Goal: Complete application form: Complete application form

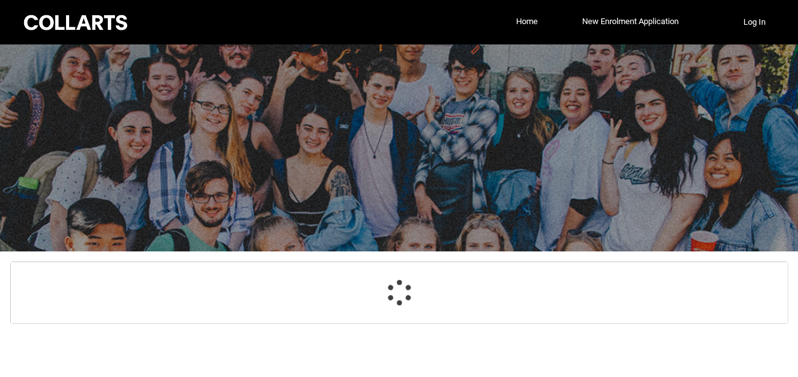
select select "GenderOptions.[DEMOGRAPHIC_DATA]"
select select "MailingCountry_Options.1101"
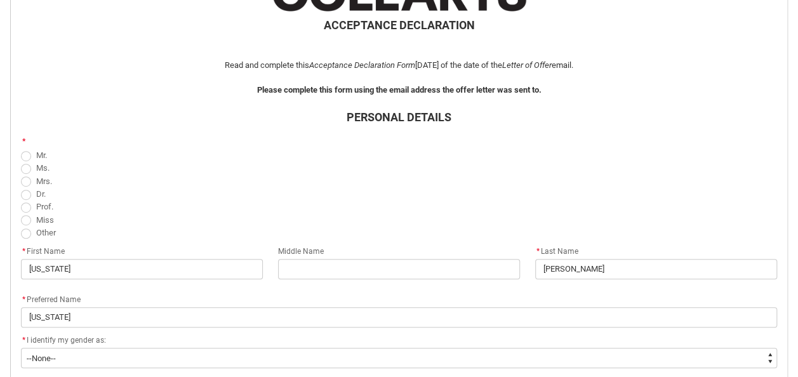
scroll to position [293, 0]
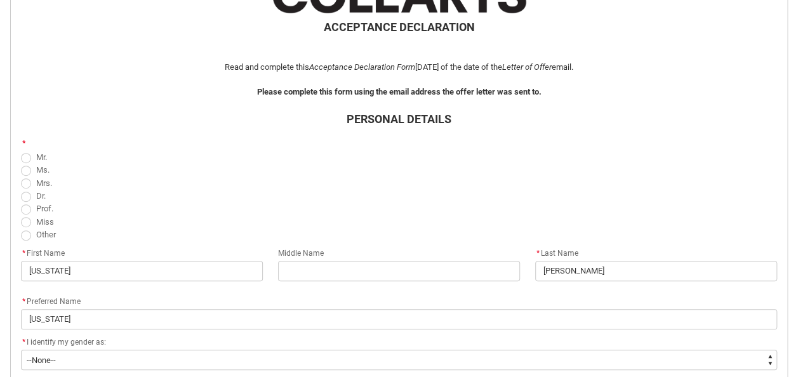
click at [26, 222] on span "REDU_Acceptance_Declaration flow" at bounding box center [26, 222] width 10 height 10
click at [21, 215] on input "Miss" at bounding box center [20, 215] width 1 height 1
radio input "true"
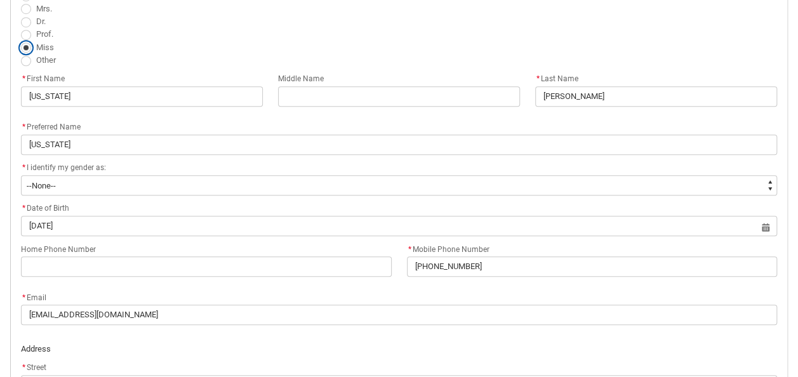
scroll to position [470, 0]
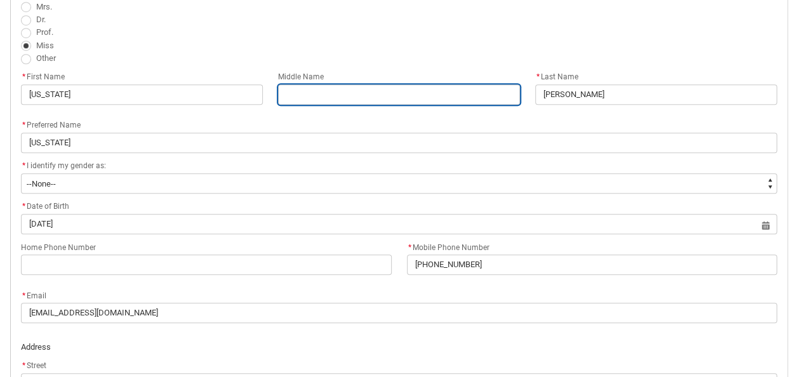
click at [451, 96] on input "REDU_Acceptance_Declaration flow" at bounding box center [399, 94] width 242 height 20
type lightning-primitive-input-simple "R"
type input "R"
type lightning-primitive-input-simple "Re"
type input "Re"
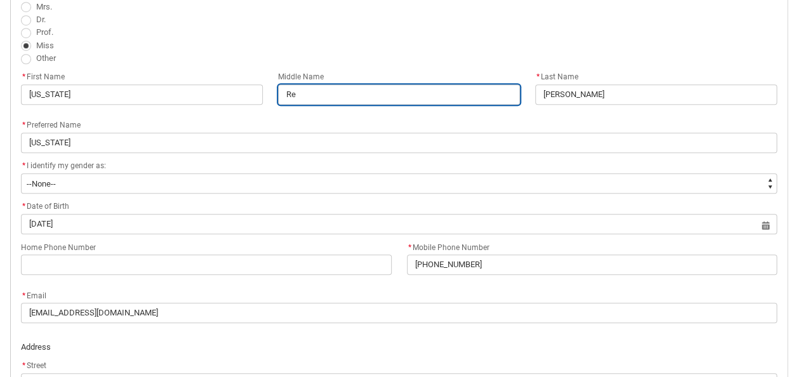
type lightning-primitive-input-simple "Ren"
type input "Ren"
type lightning-primitive-input-simple "[PERSON_NAME]"
type input "[PERSON_NAME]"
type lightning-primitive-input-simple "Renat"
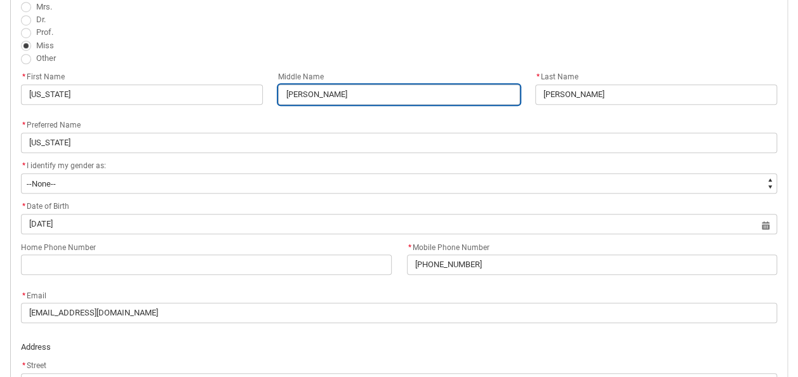
type input "Renat"
type lightning-primitive-input-simple "[PERSON_NAME]"
type input "[PERSON_NAME]"
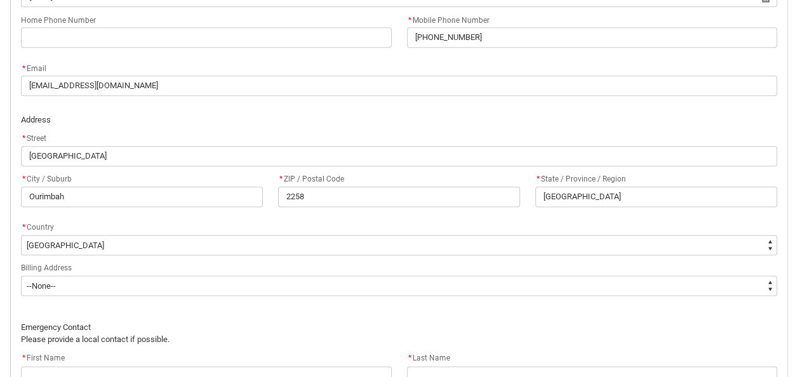
scroll to position [705, 0]
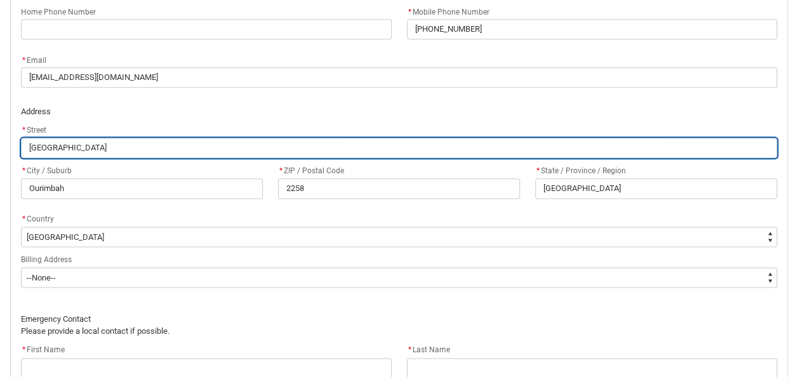
drag, startPoint x: 113, startPoint y: 141, endPoint x: -3, endPoint y: 160, distance: 117.1
type lightning-primitive-input-simple "1"
type input "1"
type lightning-primitive-input-simple "1/"
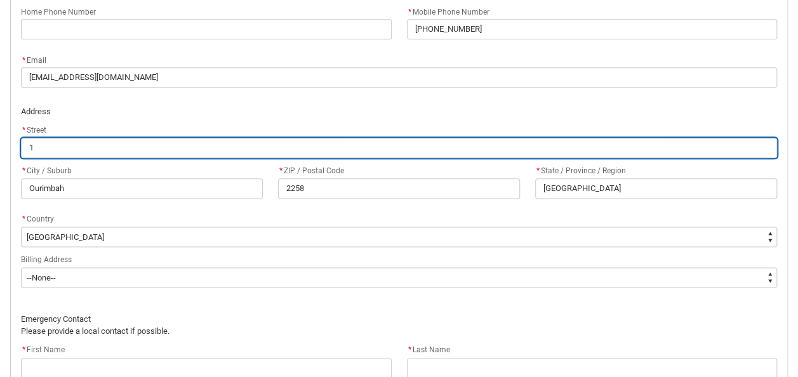
type input "1/"
type lightning-primitive-input-simple "1/8"
type input "1/8"
type lightning-primitive-input-simple "1/8"
type input "1/8"
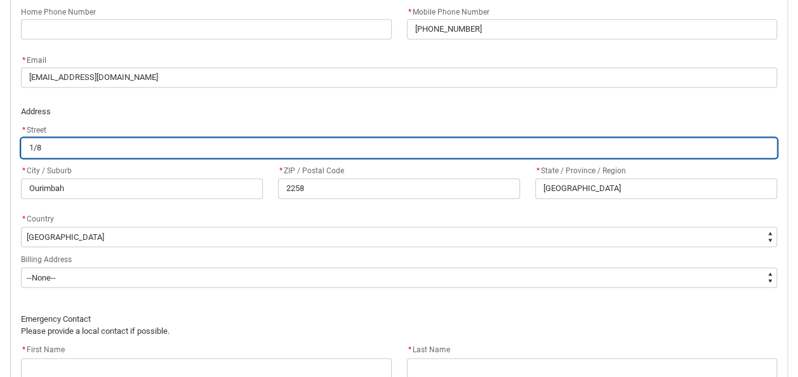
type lightning-primitive-input-simple "1/8 K"
type input "1/8 K"
type lightning-primitive-input-simple "1/8 Ka"
type input "1/8 Ka"
type lightning-primitive-input-simple "1/8 Kat"
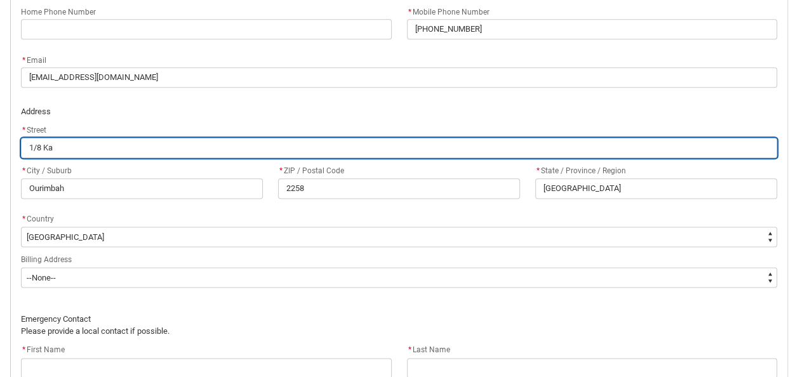
type input "1/8 Kat"
type lightning-primitive-input-simple "1/8 Kath"
type input "1/8 Kath"
type lightning-primitive-input-simple "1/8 [PERSON_NAME]"
type input "1/8 [PERSON_NAME]"
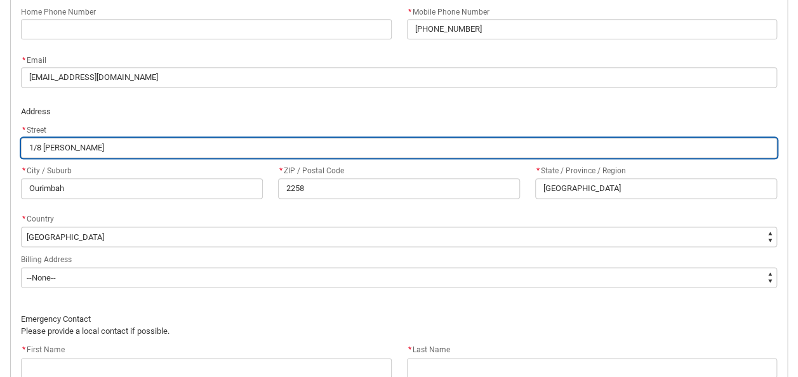
type lightning-primitive-input-simple "1/8 [PERSON_NAME]"
type input "1/8 [PERSON_NAME]"
type lightning-primitive-input-simple "1/8 [PERSON_NAME]"
type input "1/8 [PERSON_NAME]"
type lightning-primitive-input-simple "1/8 [PERSON_NAME]"
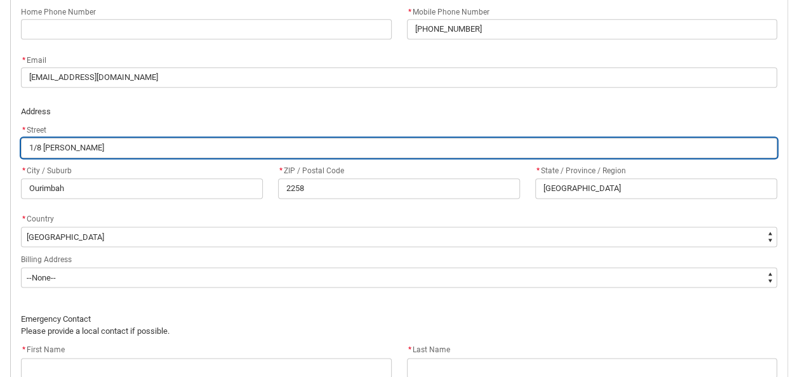
type input "1/8 [PERSON_NAME]"
type lightning-primitive-input-simple "1/8 [PERSON_NAME]"
type input "1/8 [PERSON_NAME]"
type lightning-primitive-input-simple "1/8 [PERSON_NAME]"
type input "1/8 [PERSON_NAME]"
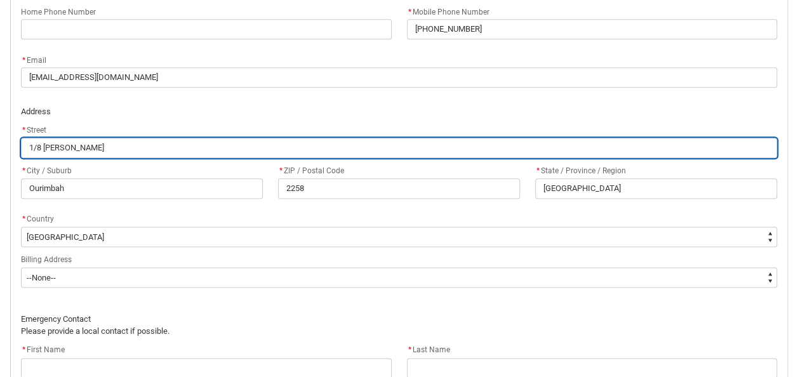
type lightning-primitive-input-simple "1/8 [PERSON_NAME] CO"
type input "1/8 [PERSON_NAME] CO"
type lightning-primitive-input-simple "1/8 [PERSON_NAME]"
type input "1/8 [PERSON_NAME]"
type lightning-primitive-input-simple "1/8 [PERSON_NAME]"
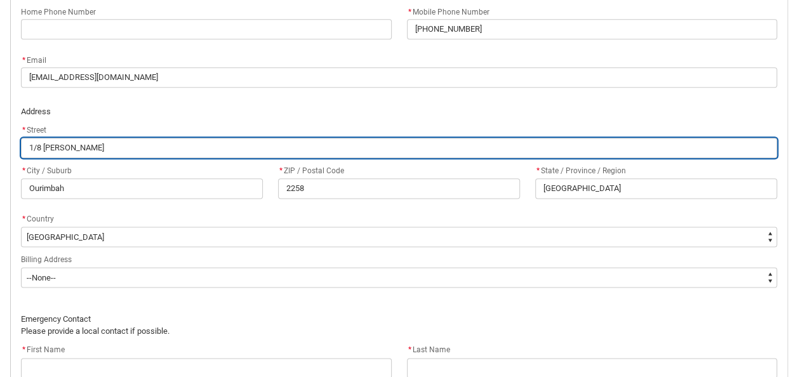
type input "1/8 [PERSON_NAME]"
type lightning-primitive-input-simple "1/8 [PERSON_NAME]"
type input "1/8 [PERSON_NAME]"
type lightning-primitive-input-simple "1/8 [PERSON_NAME]"
type input "1/8 [PERSON_NAME]"
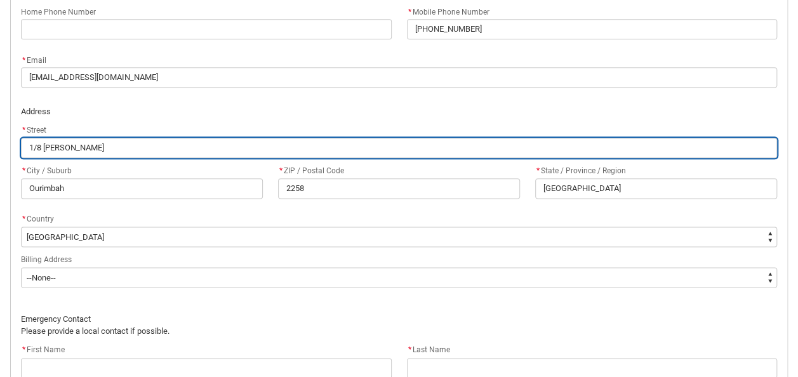
type lightning-primitive-input-simple "1/8 [PERSON_NAME]"
type input "1/8 [PERSON_NAME]"
type lightning-primitive-input-simple "1/8 [PERSON_NAME] CO"
type input "1/8 [PERSON_NAME] CO"
type lightning-primitive-input-simple "1/8 [PERSON_NAME]"
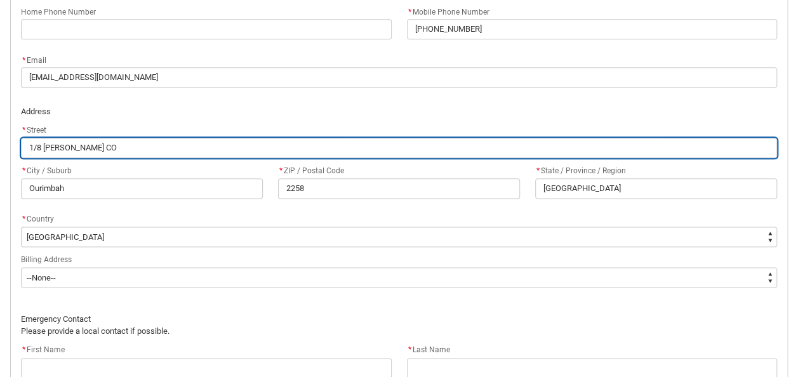
type input "1/8 [PERSON_NAME]"
type lightning-primitive-input-simple "1/8 [PERSON_NAME]"
type input "1/8 [PERSON_NAME]"
type lightning-primitive-input-simple "1/8 [PERSON_NAME]"
type input "1/8 [PERSON_NAME]"
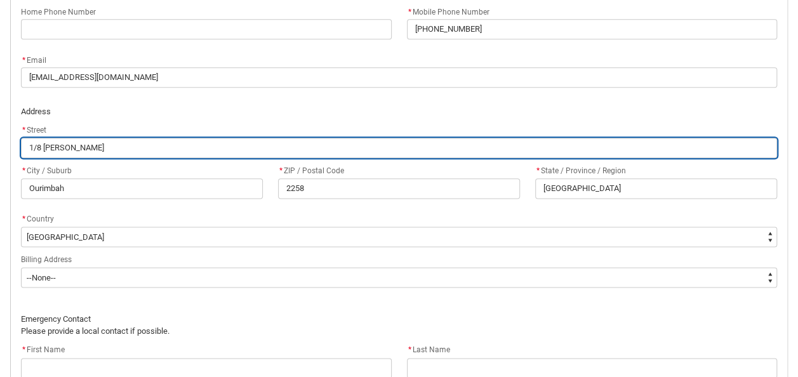
type lightning-primitive-input-simple "1/8 [PERSON_NAME]"
type input "1/8 [PERSON_NAME]"
type lightning-primitive-input-simple "1/8 [PERSON_NAME]"
type input "1/8 [PERSON_NAME]"
type lightning-primitive-input-simple "1/8 [PERSON_NAME]"
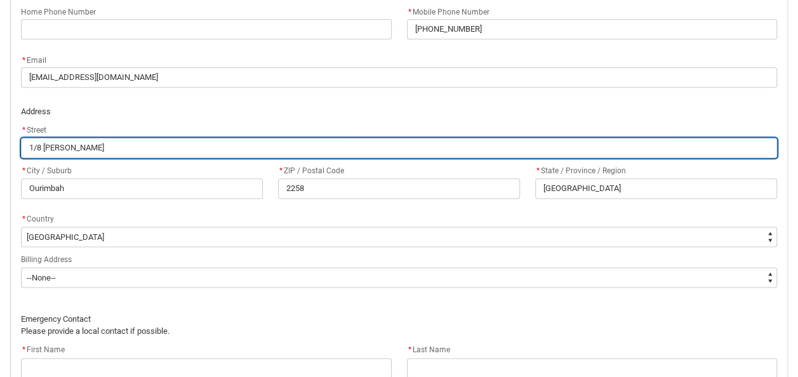
type input "1/8 [PERSON_NAME]"
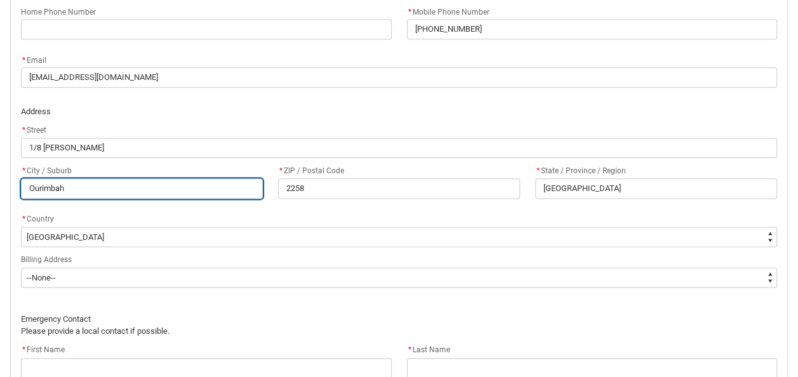
drag, startPoint x: 84, startPoint y: 185, endPoint x: -3, endPoint y: 185, distance: 86.3
type lightning-primitive-input-simple "B"
type input "B"
type lightning-primitive-input-simple "Be"
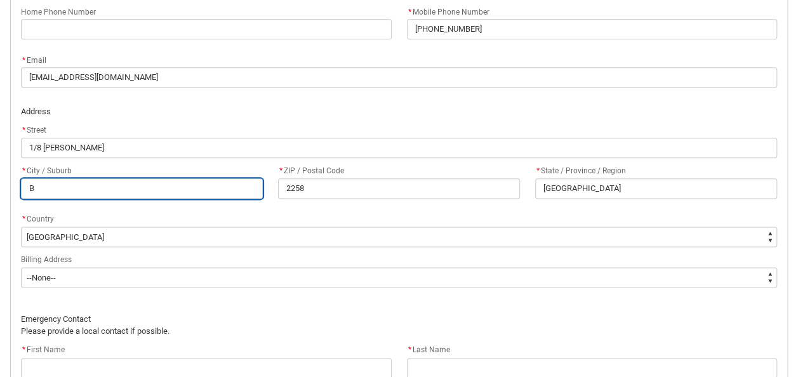
type input "Be"
type lightning-primitive-input-simple "Ber"
type input "Ber"
type lightning-primitive-input-simple "[PERSON_NAME]"
type input "[PERSON_NAME]"
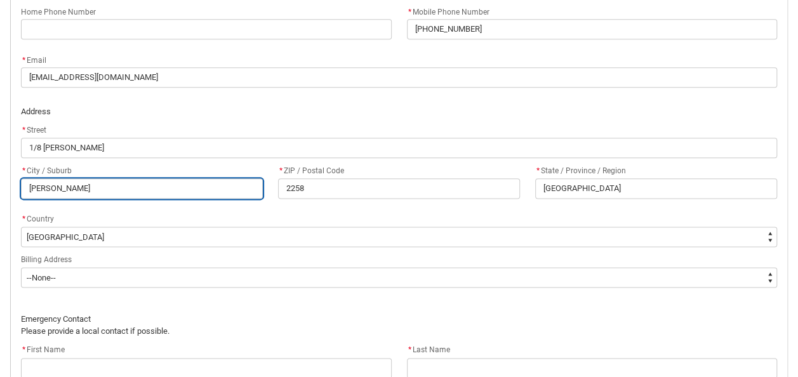
type lightning-primitive-input-simple "[PERSON_NAME]"
type input "[PERSON_NAME]"
type lightning-primitive-input-simple "Berkel"
type input "Berkel"
type lightning-primitive-input-simple "Berkele"
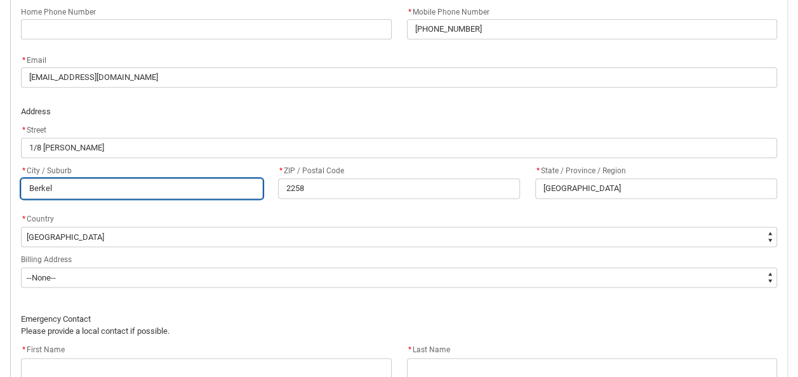
type input "Berkele"
type lightning-primitive-input-simple "Berkeley"
type input "Berkeley"
type lightning-primitive-input-simple "Berkeley"
type input "Berkeley"
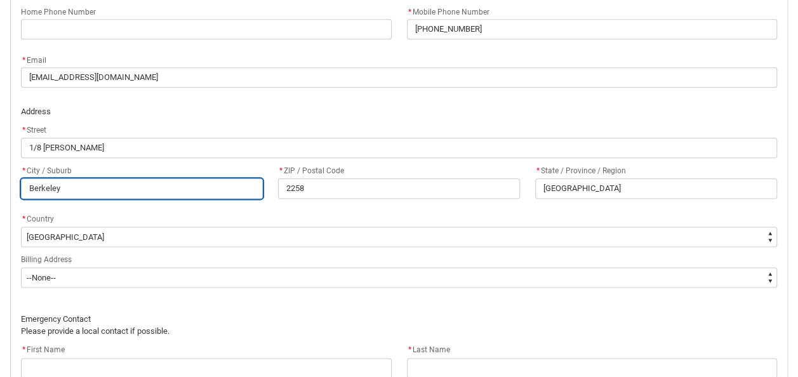
type lightning-primitive-input-simple "Berkeley V"
type input "Berkeley V"
type lightning-primitive-input-simple "Berkeley Va"
type input "Berkeley Va"
type lightning-primitive-input-simple "Berkeley Val"
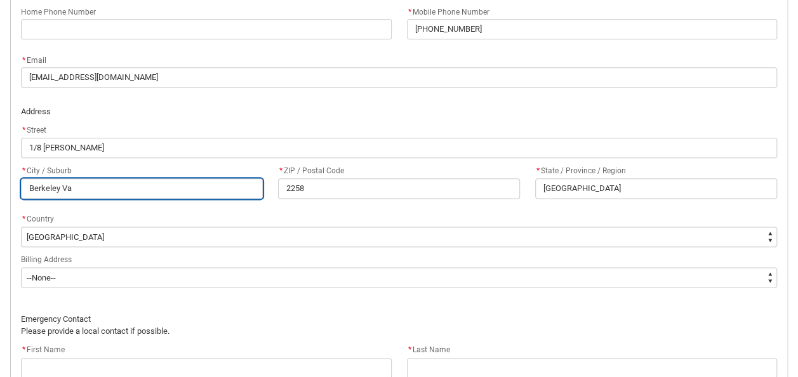
type input "Berkeley Val"
type lightning-primitive-input-simple "[GEOGRAPHIC_DATA]"
type input "[GEOGRAPHIC_DATA]"
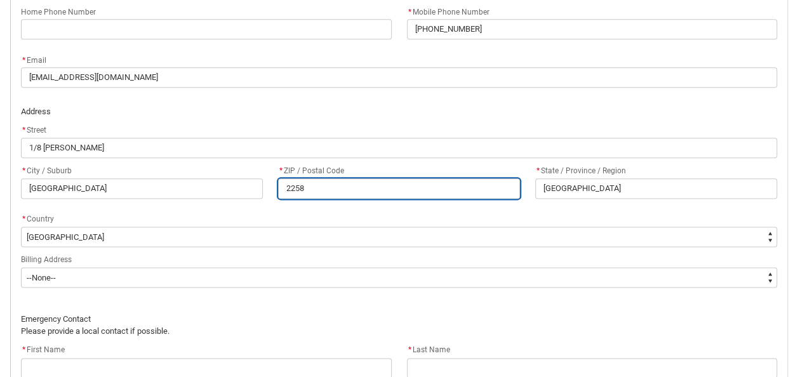
click at [321, 188] on input "2258" at bounding box center [399, 188] width 242 height 20
type lightning-primitive-input-simple "225"
type input "225"
type lightning-primitive-input-simple "22"
type input "22"
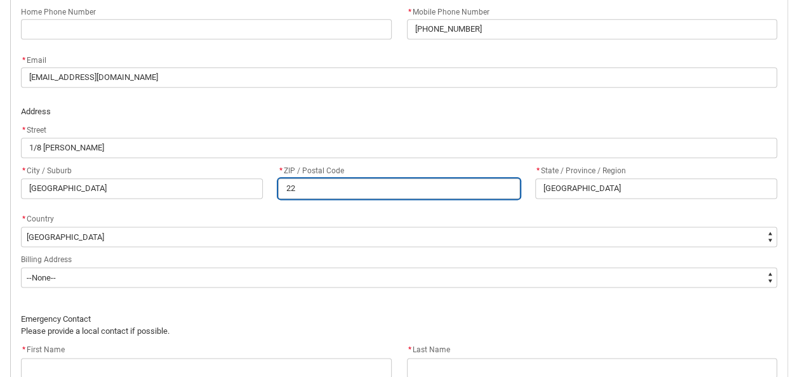
type lightning-primitive-input-simple "226"
type input "226"
type lightning-primitive-input-simple "2261"
type input "2261"
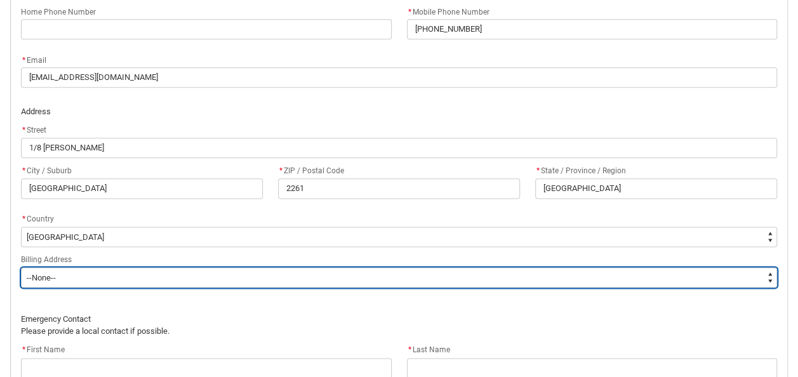
click at [348, 272] on select "--None-- Same as above Different to above - please complete below" at bounding box center [399, 277] width 756 height 20
type lightning-select "BillingAddressOption_Same"
click at [21, 267] on select "--None-- Same as above Different to above - please complete below" at bounding box center [399, 277] width 756 height 20
select select "BillingAddressOption_Same"
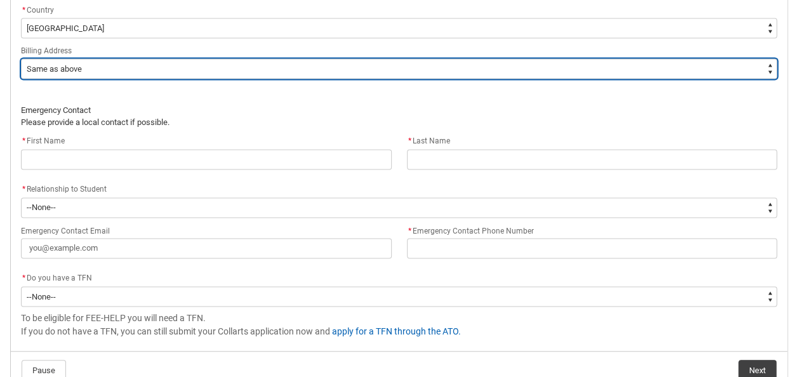
scroll to position [923, 0]
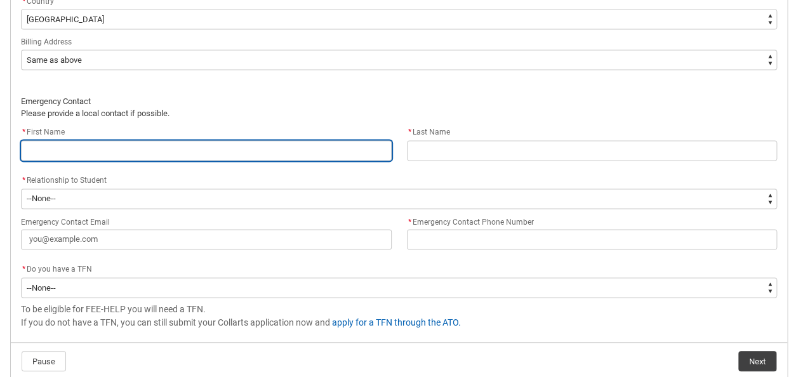
click at [277, 149] on input "REDU_Acceptance_Declaration flow" at bounding box center [206, 150] width 371 height 20
type lightning-primitive-input-simple "H"
type input "H"
type lightning-primitive-input-simple "He"
type input "He"
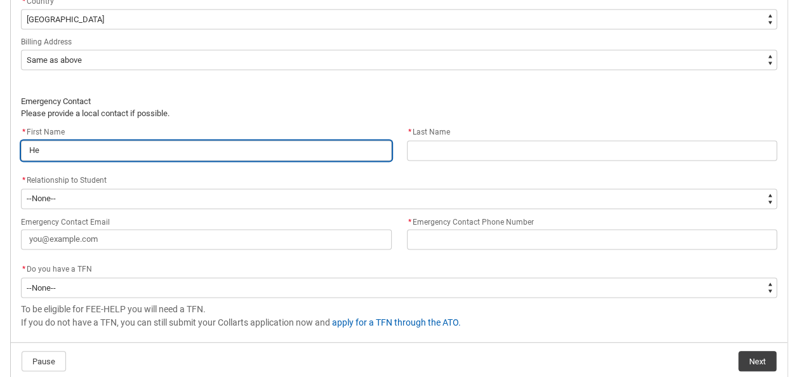
type lightning-primitive-input-simple "Hel"
type input "Hel"
type lightning-primitive-input-simple "Hele"
type input "Hele"
type lightning-primitive-input-simple "[PERSON_NAME]"
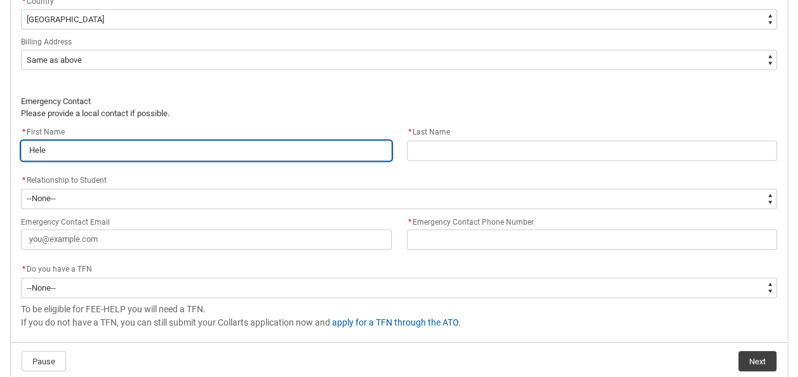
type input "[PERSON_NAME]"
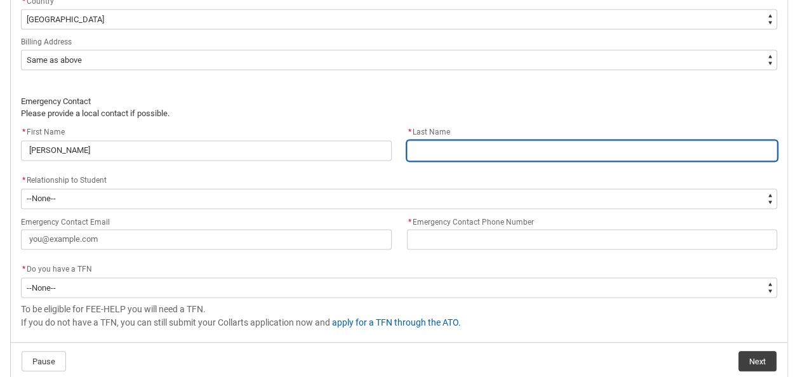
type lightning-primitive-input-simple "Q"
type input "Q"
type lightning-primitive-input-simple "Qu"
type input "Qu"
type lightning-primitive-input-simple "Qui"
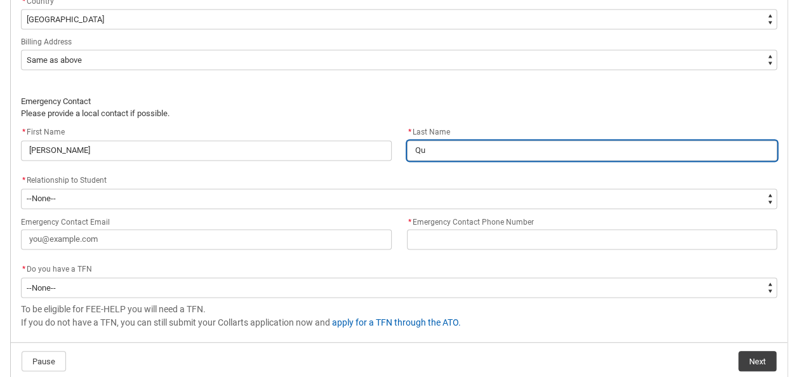
type input "Qui"
type lightning-primitive-input-simple "Quir"
type input "Quir"
type lightning-primitive-input-simple "[PERSON_NAME]"
type input "[PERSON_NAME]"
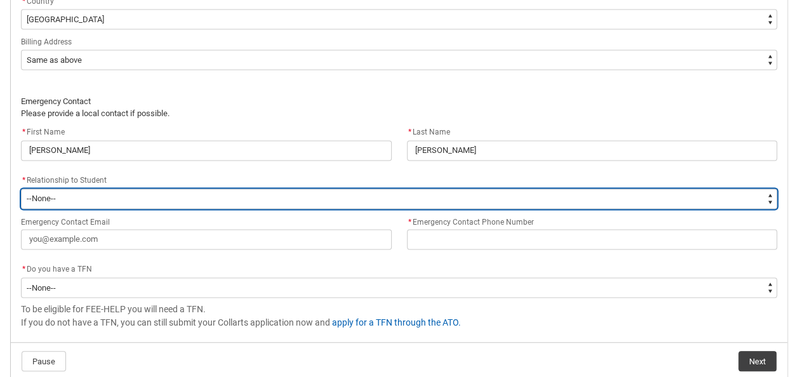
click at [237, 195] on select "--None-- Mother Father Sibling Child Partner Relation Friend" at bounding box center [399, 199] width 756 height 20
type lightning-select "EmergencyContact_RelationshipOptions.Mother"
click at [21, 189] on select "--None-- Mother Father Sibling Child Partner Relation Friend" at bounding box center [399, 199] width 756 height 20
select select "EmergencyContact_RelationshipOptions.Mother"
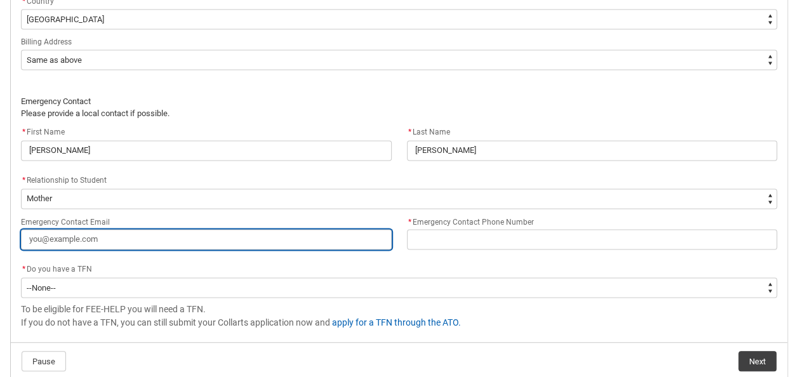
click at [216, 238] on input "Emergency Contact Email" at bounding box center [206, 239] width 371 height 20
type lightning-primitive-input-simple "h"
type input "h"
type lightning-primitive-input-simple "he"
type input "he"
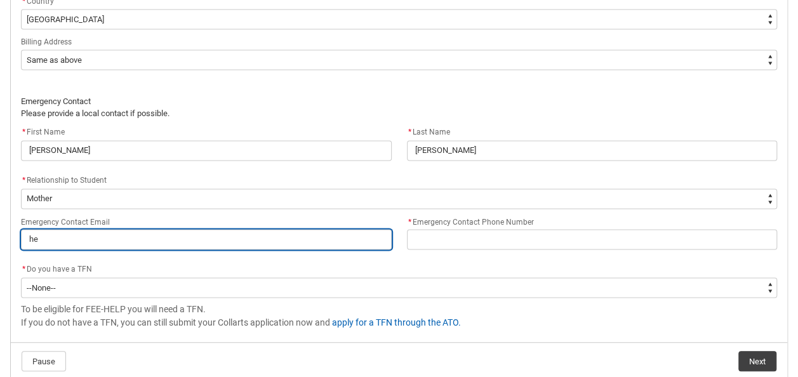
type lightning-primitive-input-simple "hel"
type input "hel"
type lightning-primitive-input-simple "hele"
type input "hele"
type lightning-primitive-input-simple "[PERSON_NAME]"
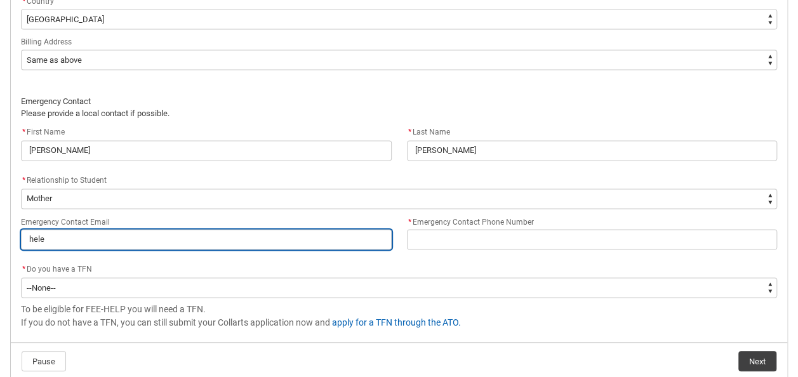
type input "[PERSON_NAME]"
type lightning-primitive-input-simple "[PERSON_NAME]"
type input "[PERSON_NAME]"
type lightning-primitive-input-simple "helene7"
type input "helene7"
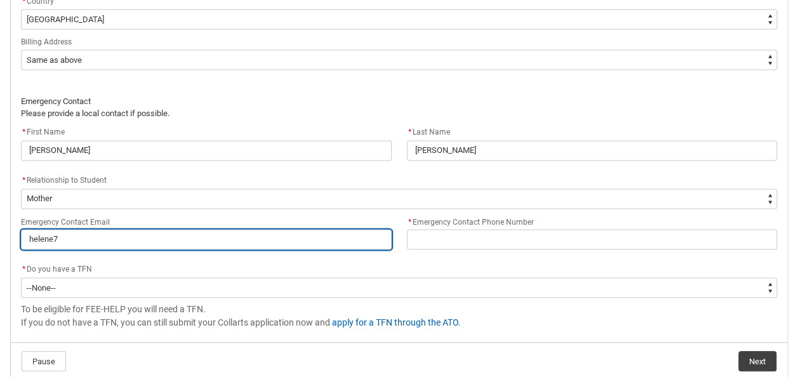
type lightning-primitive-input-simple "helene76"
type input "helene76"
type lightning-primitive-input-simple "helene76@"
type input "helene76@"
type lightning-primitive-input-simple "helene76@l"
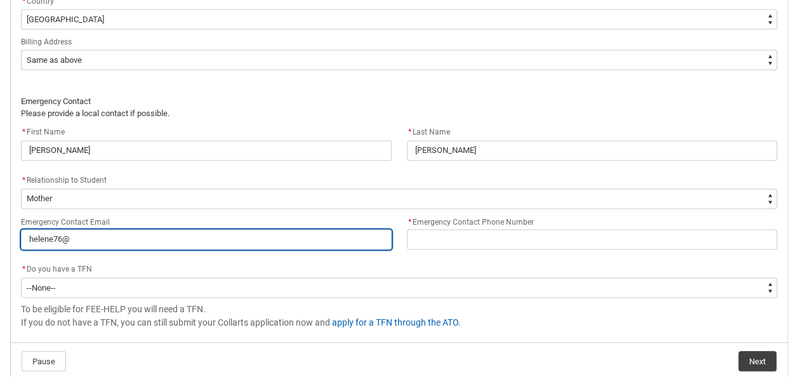
type input "helene76@l"
type lightning-primitive-input-simple "helene76@li"
type input "helene76@li"
type lightning-primitive-input-simple "helene76@liv"
type input "helene76@liv"
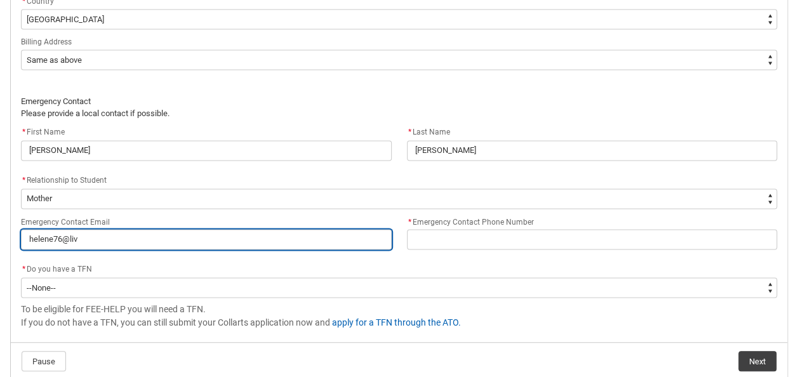
type lightning-primitive-input-simple "helene76@live"
type input "helene76@live"
type lightning-primitive-input-simple "helene76@live."
type input "helene76@live."
type lightning-primitive-input-simple "helene76@live.c"
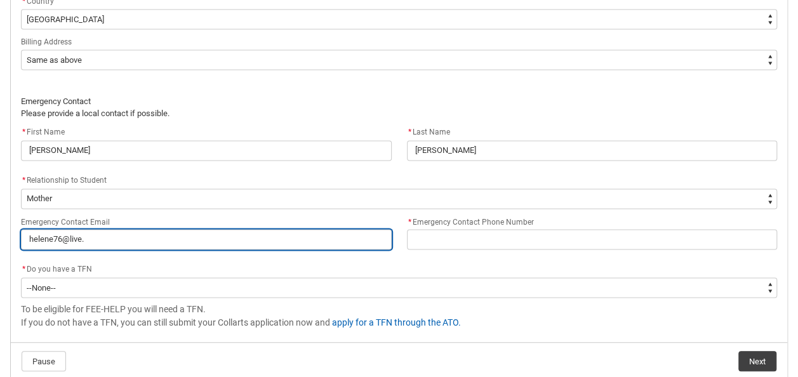
type input "helene76@live.c"
type lightning-primitive-input-simple "[EMAIL_ADDRESS][DOMAIN_NAME]"
type input "[EMAIL_ADDRESS][DOMAIN_NAME]"
type lightning-primitive-input-simple "[EMAIL_ADDRESS][DOMAIN_NAME]"
type input "[EMAIL_ADDRESS][DOMAIN_NAME]"
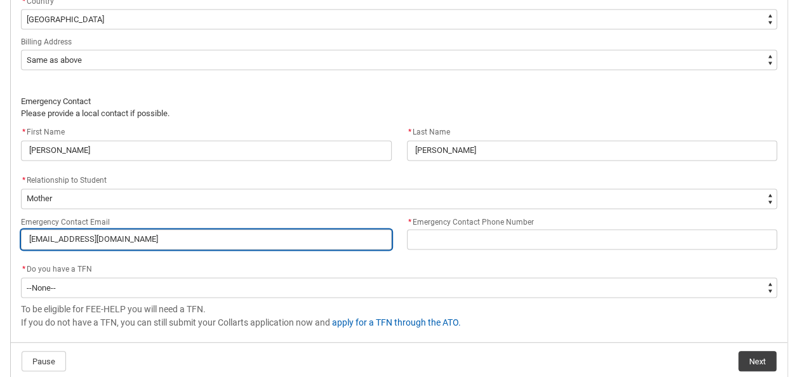
type lightning-primitive-input-simple "[EMAIL_ADDRESS][DOMAIN_NAME]."
type input "[EMAIL_ADDRESS][DOMAIN_NAME]."
type lightning-primitive-input-simple "helene76@live.com.a"
type input "helene76@live.com.a"
type lightning-primitive-input-simple "[EMAIL_ADDRESS][DOMAIN_NAME]"
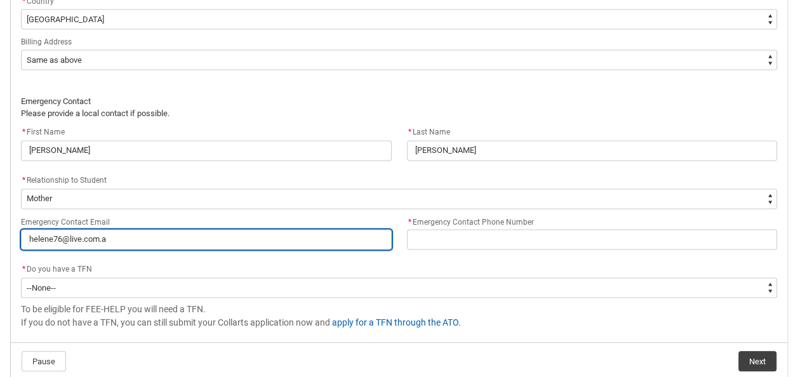
type input "[EMAIL_ADDRESS][DOMAIN_NAME]"
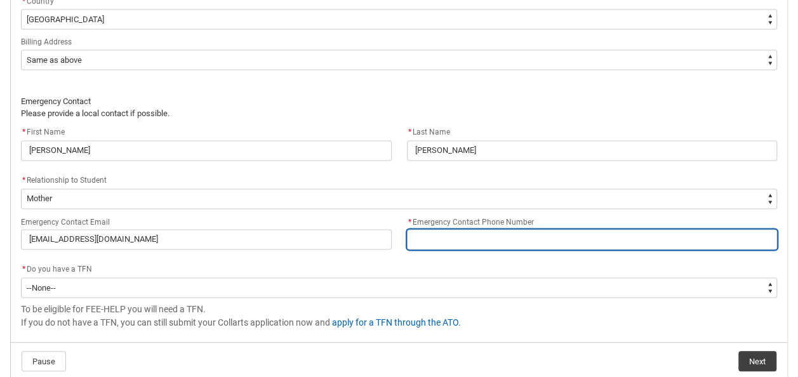
click at [494, 234] on input "* Emergency Contact Phone Number" at bounding box center [592, 239] width 371 height 20
type lightning-primitive-input-simple "0"
type input "0"
type lightning-primitive-input-simple "04"
type input "04"
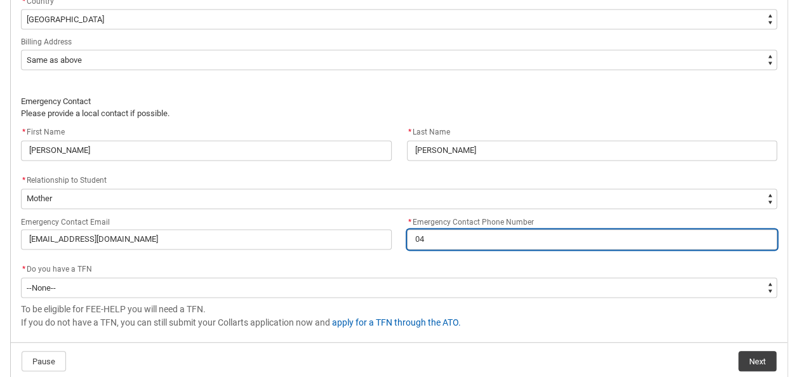
type lightning-primitive-input-simple "041"
type input "041"
type lightning-primitive-input-simple "0412"
type input "0412"
type lightning-primitive-input-simple "04123"
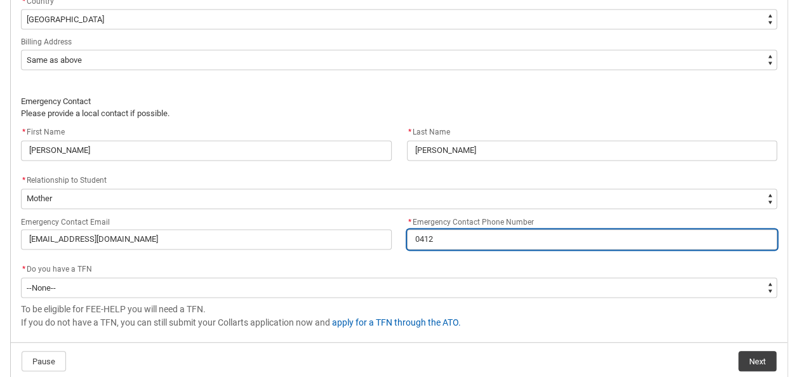
type input "04123"
type lightning-primitive-input-simple "041234"
type input "041234"
type lightning-primitive-input-simple "0412347"
type input "0412347"
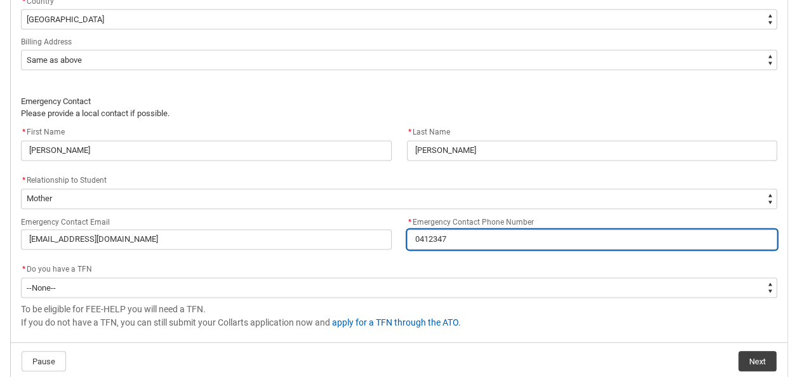
type lightning-primitive-input-simple "04123473"
type input "04123473"
type lightning-primitive-input-simple "041234731"
type input "041234731"
type lightning-primitive-input-simple "0412347310"
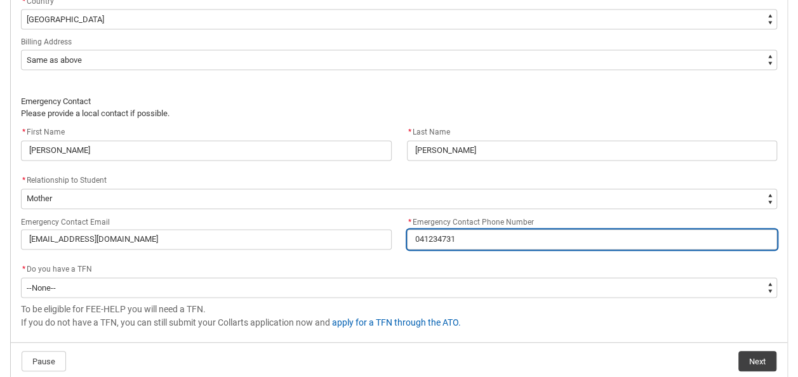
type input "0412347310"
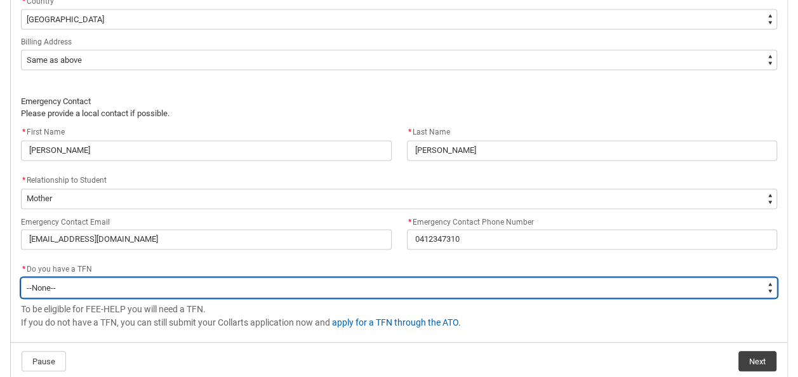
click at [354, 289] on select "--None-- Yes No" at bounding box center [399, 287] width 756 height 20
type lightning-select "Choice_Yes"
click at [21, 277] on select "--None-- Yes No" at bounding box center [399, 287] width 756 height 20
select select "Choice_Yes"
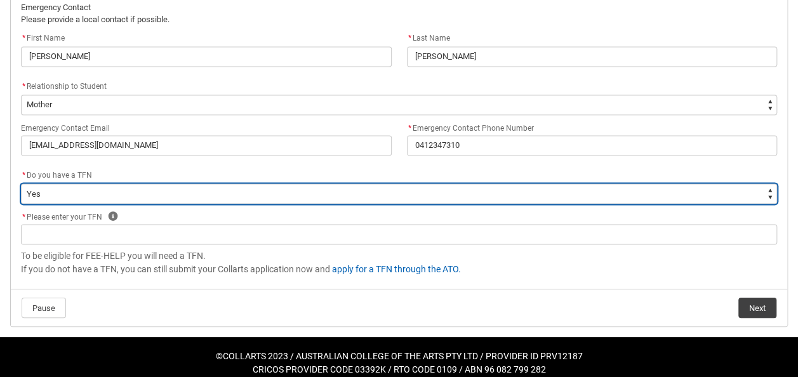
scroll to position [1026, 0]
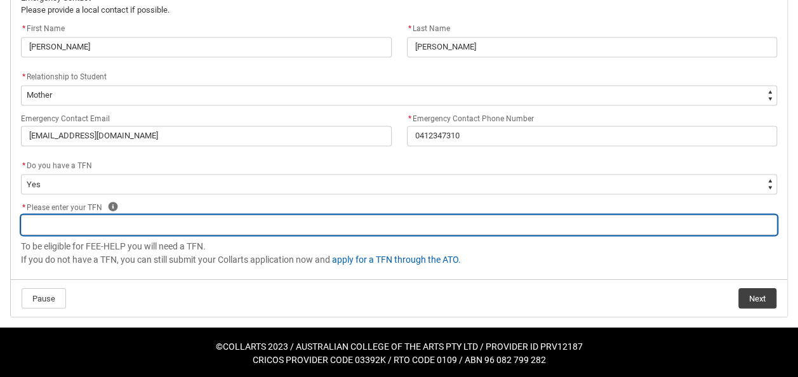
click at [440, 222] on input "REDU_Acceptance_Declaration flow" at bounding box center [399, 225] width 756 height 20
type lightning-primitive-input-simple "1"
type input "1"
type lightning-primitive-input-simple "14"
type input "14"
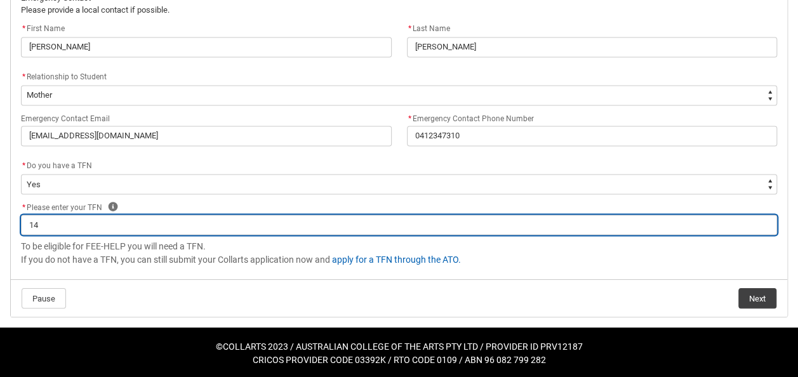
type lightning-primitive-input-simple "141"
type input "141"
type lightning-primitive-input-simple "1414"
type input "1414"
type lightning-primitive-input-simple "14142"
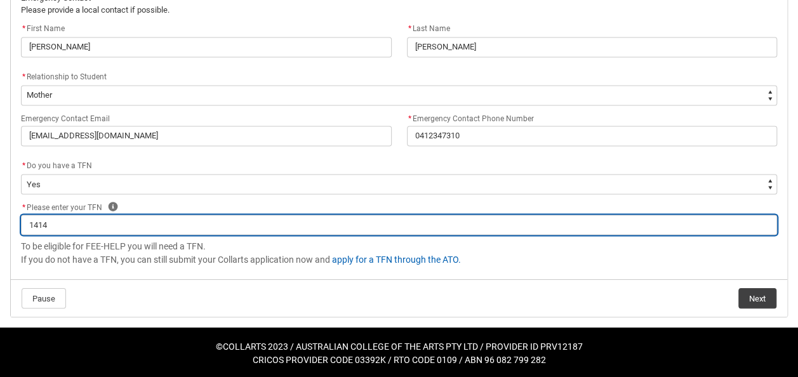
type input "14142"
type lightning-primitive-input-simple "141420"
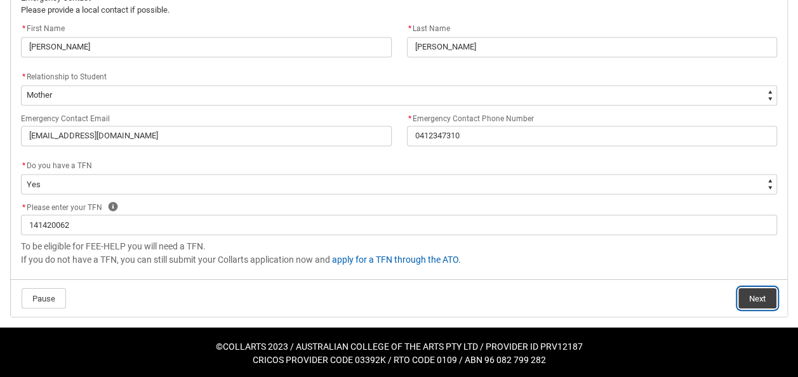
click at [771, 297] on button "Next" at bounding box center [757, 298] width 38 height 20
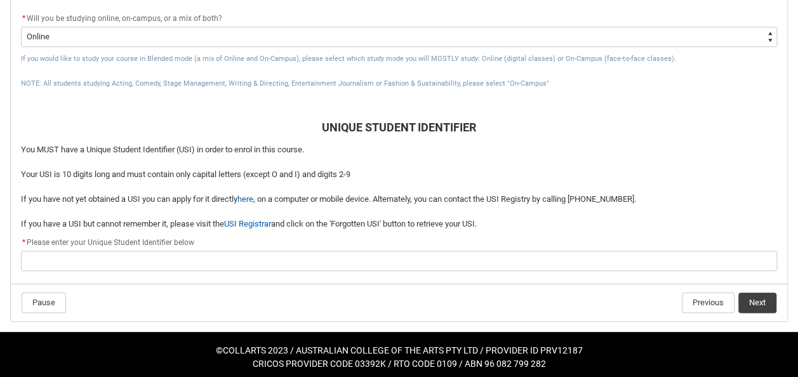
scroll to position [600, 0]
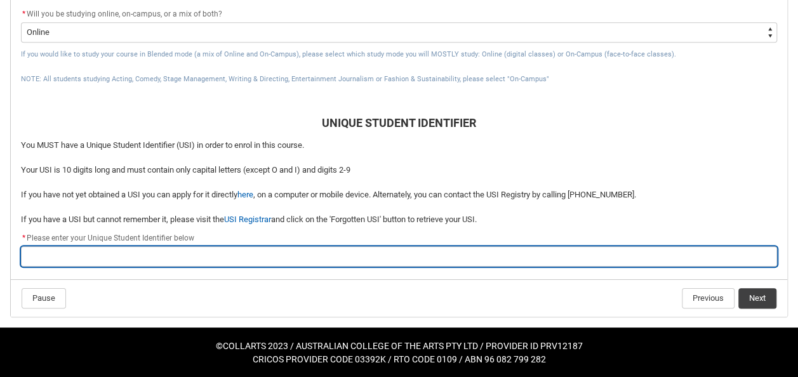
click at [503, 249] on input "REDU_Acceptance_Declaration flow" at bounding box center [399, 256] width 756 height 20
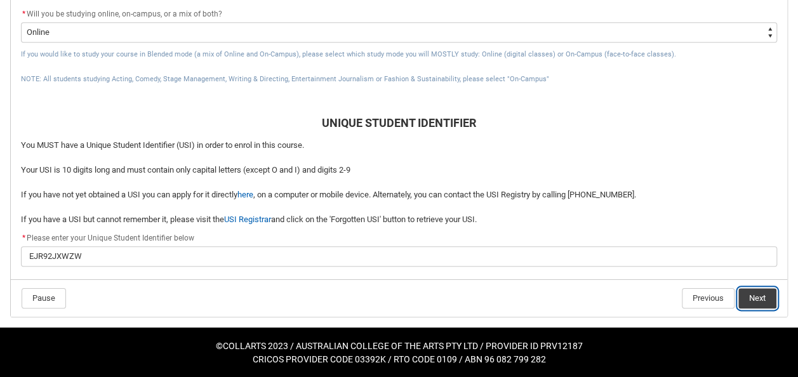
click at [763, 298] on button "Next" at bounding box center [757, 298] width 38 height 20
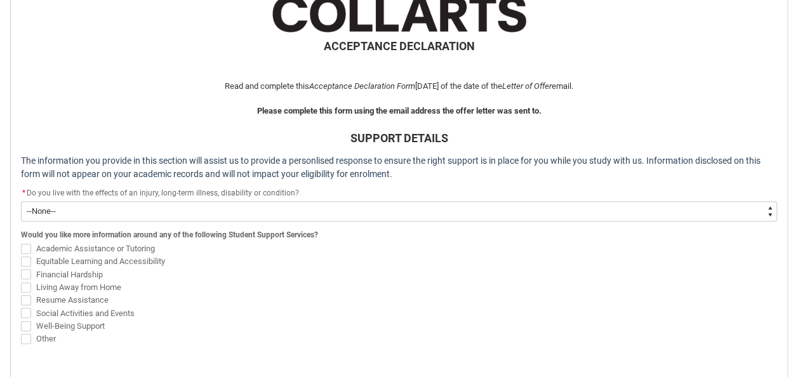
scroll to position [284, 0]
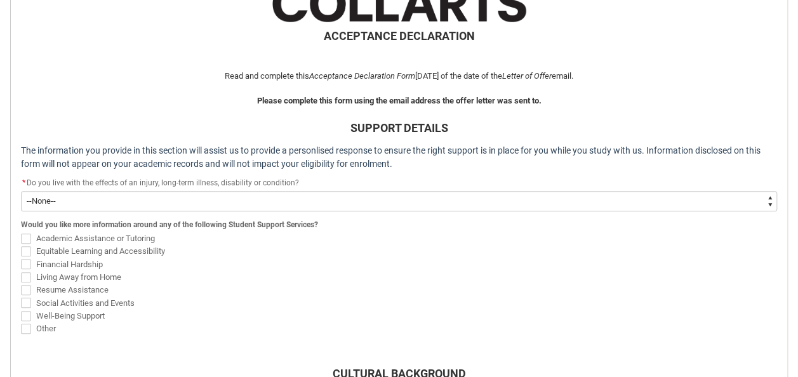
click at [500, 202] on select "--None-- Yes No" at bounding box center [399, 201] width 756 height 20
click at [21, 191] on select "--None-- Yes No" at bounding box center [399, 201] width 756 height 20
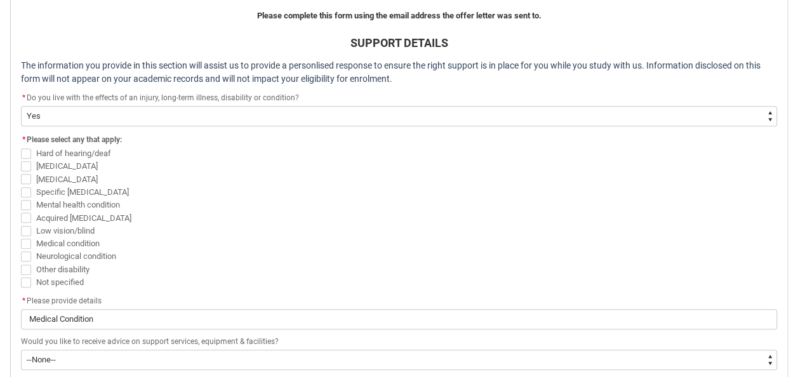
scroll to position [371, 0]
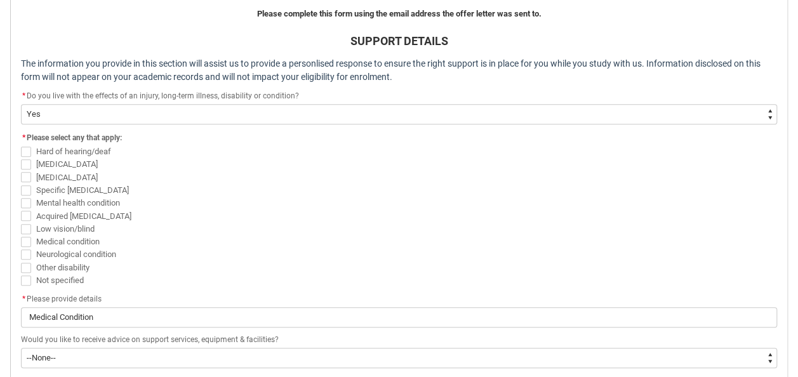
click at [27, 242] on span "REDU_Acceptance_Declaration flow" at bounding box center [26, 242] width 10 height 10
click at [21, 235] on input "Medical condition" at bounding box center [20, 234] width 1 height 1
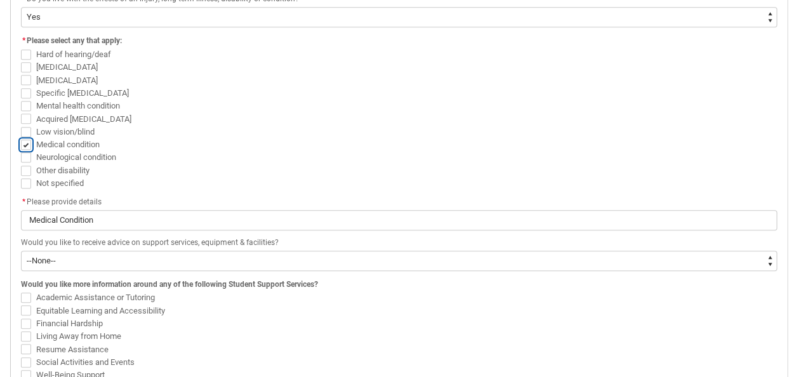
scroll to position [478, 0]
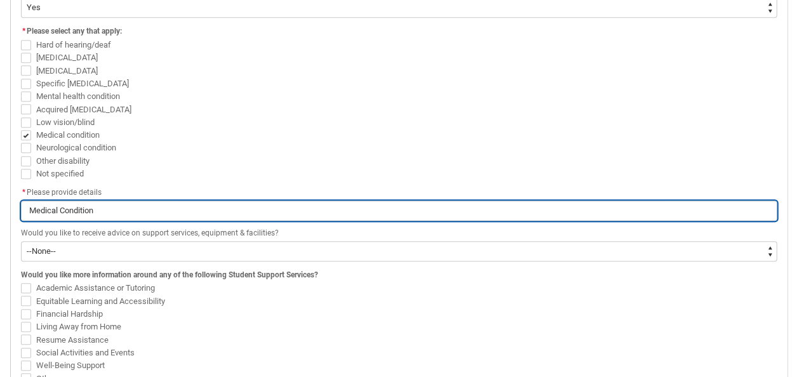
click at [168, 204] on input "Medical Condition" at bounding box center [399, 211] width 756 height 20
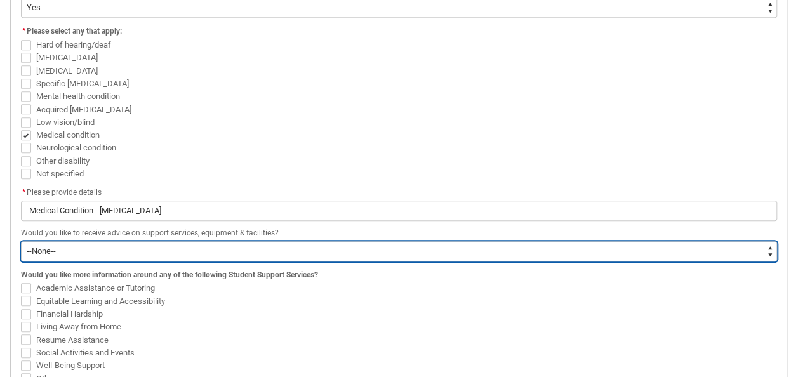
click at [265, 257] on select "--None-- Yes No" at bounding box center [399, 251] width 756 height 20
click at [21, 241] on select "--None-- Yes No" at bounding box center [399, 251] width 756 height 20
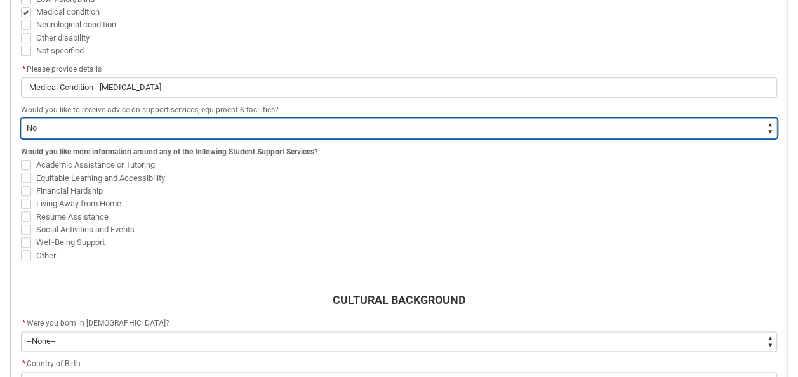
scroll to position [603, 0]
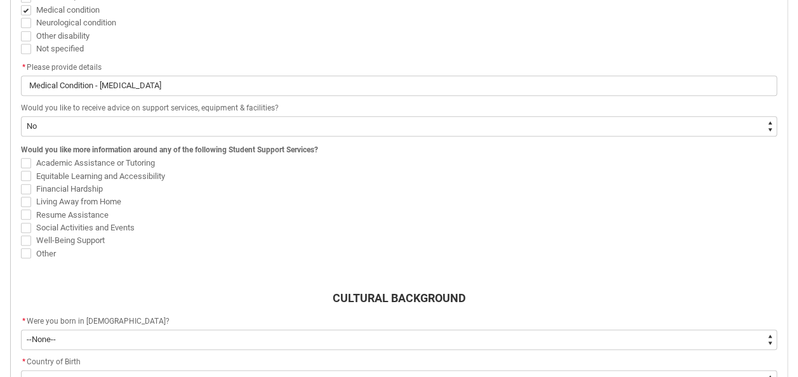
click at [25, 188] on span "REDU_Acceptance_Declaration flow" at bounding box center [26, 189] width 10 height 10
click at [21, 182] on input "Financial Hardship" at bounding box center [20, 182] width 1 height 1
click at [25, 223] on span "REDU_Acceptance_Declaration flow" at bounding box center [26, 228] width 10 height 10
click at [21, 221] on input "Social Activities and Events" at bounding box center [20, 220] width 1 height 1
drag, startPoint x: 25, startPoint y: 223, endPoint x: 37, endPoint y: 230, distance: 13.1
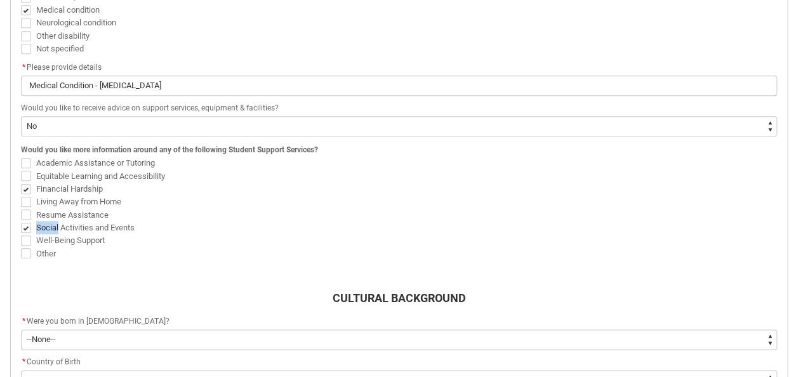
click at [37, 230] on label "Social Activities and Events" at bounding box center [80, 227] width 119 height 10
click at [21, 221] on input "Social Activities and Events" at bounding box center [20, 220] width 1 height 1
drag, startPoint x: 37, startPoint y: 230, endPoint x: 113, endPoint y: 239, distance: 76.7
click at [113, 239] on span "Well-Being Support" at bounding box center [399, 240] width 756 height 13
click at [27, 199] on span "REDU_Acceptance_Declaration flow" at bounding box center [26, 202] width 10 height 10
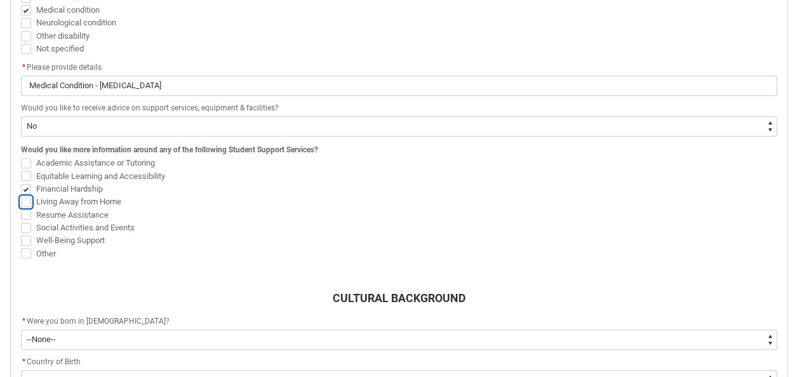
click at [21, 196] on input "Living Away from Home" at bounding box center [20, 195] width 1 height 1
click at [26, 225] on span "REDU_Acceptance_Declaration flow" at bounding box center [26, 228] width 10 height 10
click at [21, 221] on input "Social Activities and Events" at bounding box center [20, 220] width 1 height 1
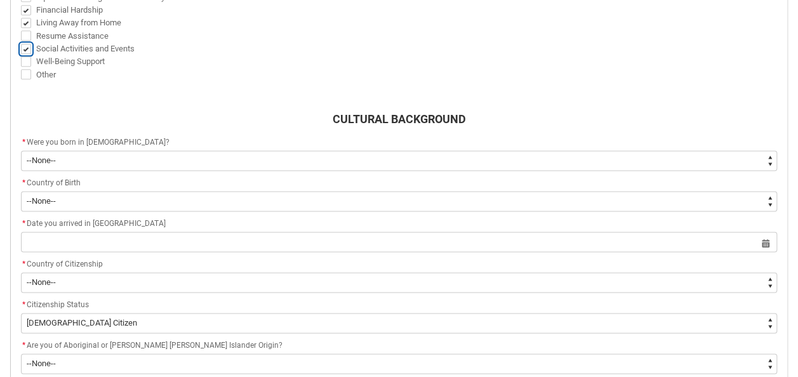
scroll to position [788, 0]
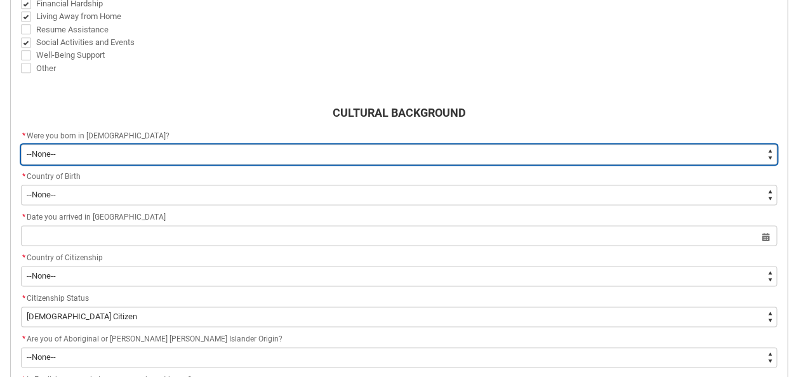
click at [607, 154] on select "--None-- Born in [DEMOGRAPHIC_DATA] Born outside [DEMOGRAPHIC_DATA]" at bounding box center [399, 154] width 756 height 20
click at [21, 144] on select "--None-- Born in [DEMOGRAPHIC_DATA] Born outside [DEMOGRAPHIC_DATA]" at bounding box center [399, 154] width 756 height 20
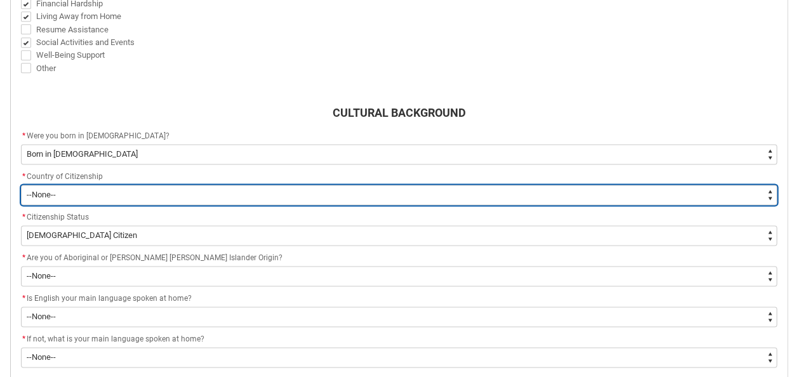
click at [489, 192] on select "--[GEOGRAPHIC_DATA]-- [GEOGRAPHIC_DATA] [GEOGRAPHIC_DATA] [GEOGRAPHIC_DATA] [GE…" at bounding box center [399, 195] width 756 height 20
click at [21, 185] on select "--[GEOGRAPHIC_DATA]-- [GEOGRAPHIC_DATA] [GEOGRAPHIC_DATA] [GEOGRAPHIC_DATA] [GE…" at bounding box center [399, 195] width 756 height 20
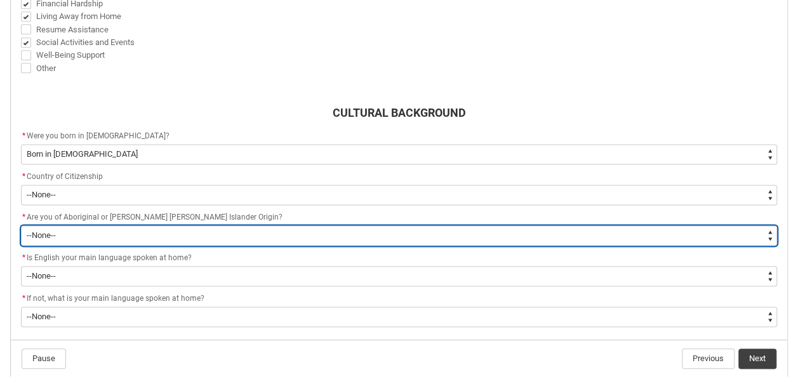
click at [245, 227] on select "--None-- Non indigenous – neither [DEMOGRAPHIC_DATA] nor [PERSON_NAME] [PERSON_…" at bounding box center [399, 235] width 756 height 20
click at [21, 225] on select "--None-- Non indigenous – neither [DEMOGRAPHIC_DATA] nor [PERSON_NAME] [PERSON_…" at bounding box center [399, 235] width 756 height 20
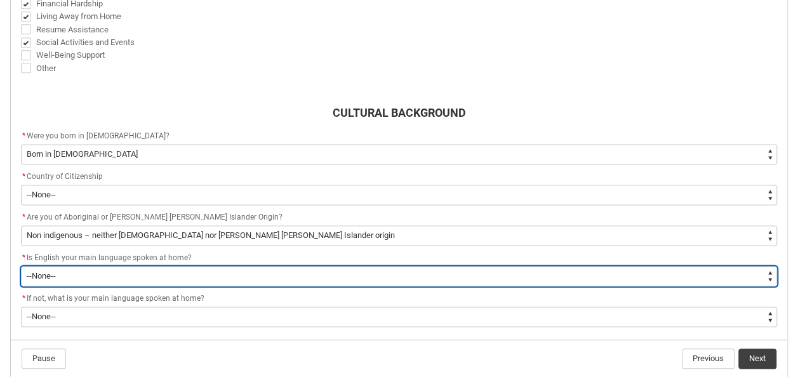
click at [225, 269] on select "--None-- Student/Applicant/Staff speaks only English at permanent home residenc…" at bounding box center [399, 276] width 756 height 20
click at [21, 266] on select "--None-- Student/Applicant/Staff speaks only English at permanent home residenc…" at bounding box center [399, 276] width 756 height 20
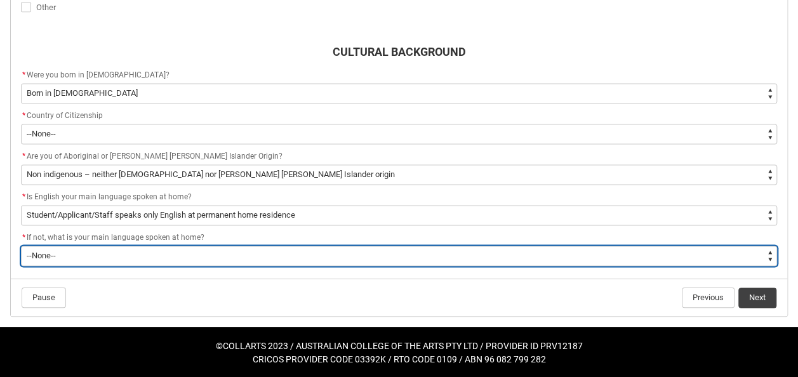
click at [246, 252] on select "--None-- 1101 Gaelic ([GEOGRAPHIC_DATA]) 1102 Irish 1103 Welsh 1199 Celtic, nec…" at bounding box center [399, 256] width 756 height 20
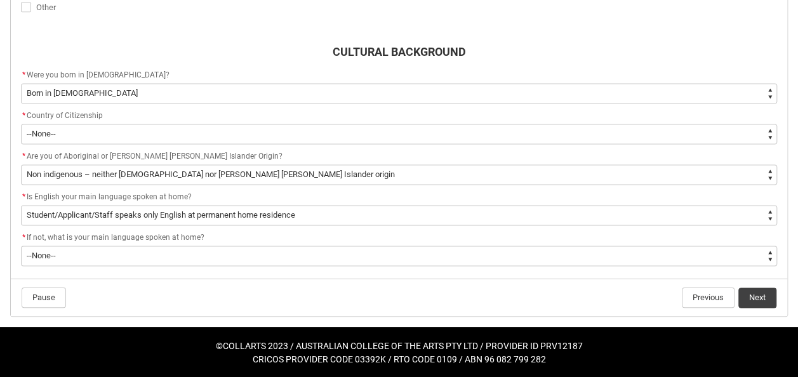
click at [750, 307] on lightning-button "Next" at bounding box center [757, 298] width 39 height 22
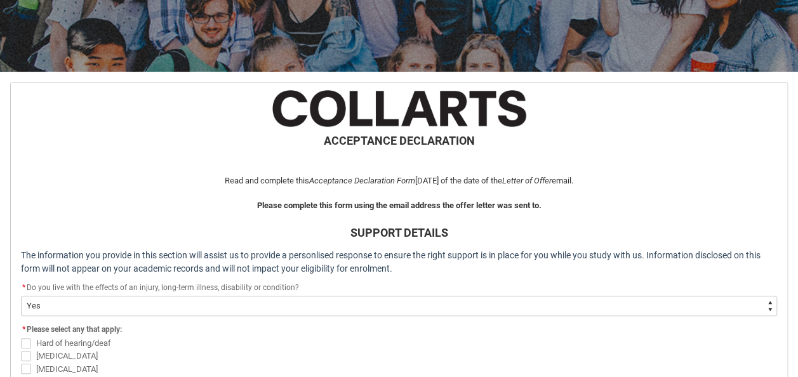
scroll to position [862, 0]
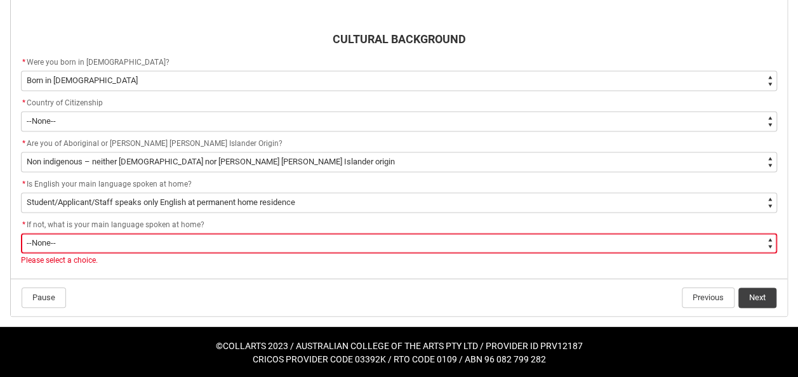
click at [528, 239] on select "--None-- 1101 Gaelic ([GEOGRAPHIC_DATA]) 1102 Irish 1103 Welsh 1199 Celtic, nec…" at bounding box center [399, 243] width 756 height 20
click at [21, 233] on select "--None-- 1101 Gaelic ([GEOGRAPHIC_DATA]) 1102 Irish 1103 Welsh 1199 Celtic, nec…" at bounding box center [399, 243] width 756 height 20
click at [757, 299] on button "Next" at bounding box center [757, 298] width 38 height 20
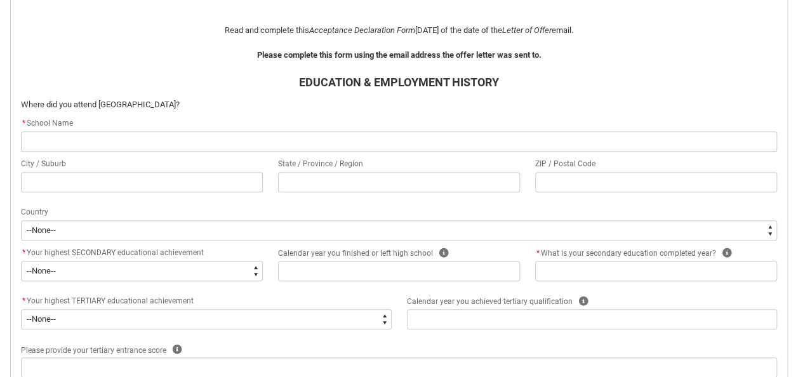
scroll to position [331, 0]
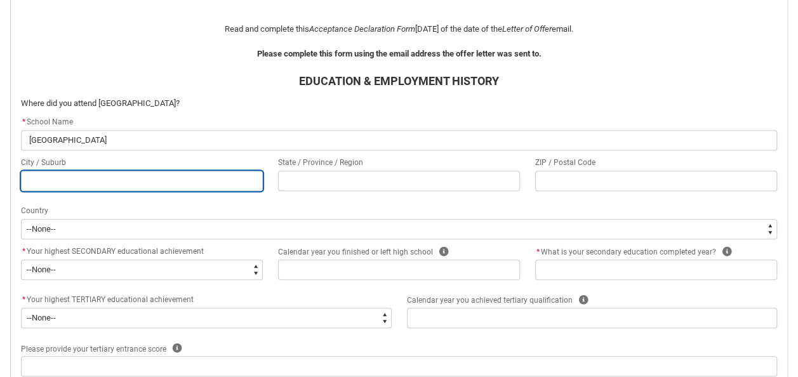
click at [186, 182] on input "REDU_Acceptance_Declaration flow" at bounding box center [142, 181] width 242 height 20
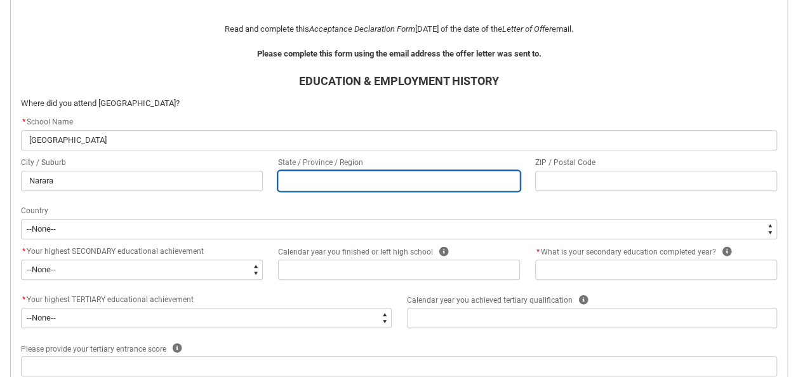
click at [314, 175] on input "REDU_Acceptance_Declaration flow" at bounding box center [399, 181] width 242 height 20
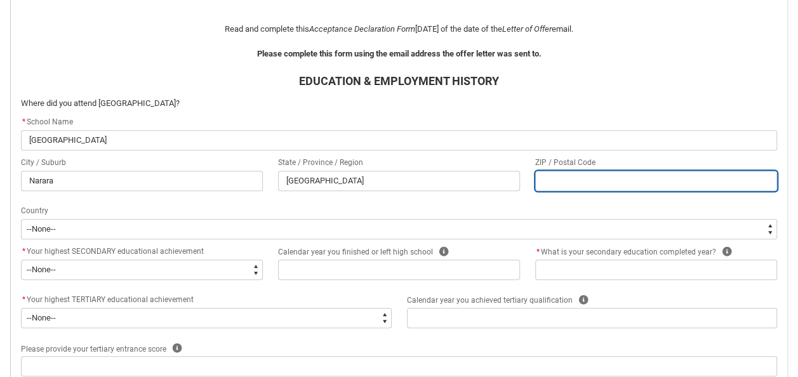
click at [597, 176] on input "REDU_Acceptance_Declaration flow" at bounding box center [656, 181] width 242 height 20
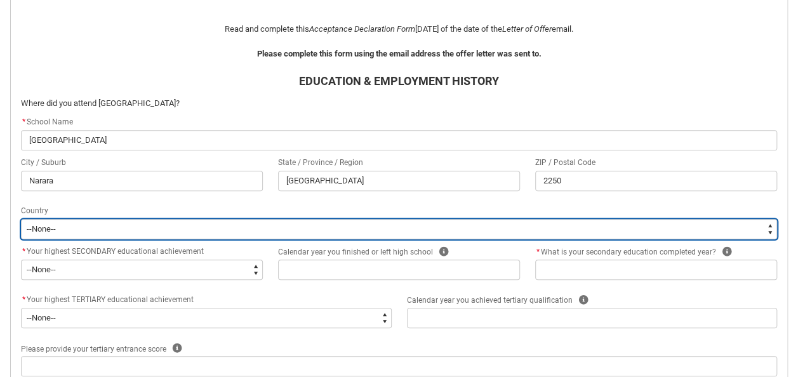
click at [380, 229] on select "--[GEOGRAPHIC_DATA]-- [GEOGRAPHIC_DATA] [GEOGRAPHIC_DATA] [GEOGRAPHIC_DATA] [GE…" at bounding box center [399, 229] width 756 height 20
click at [21, 219] on select "--[GEOGRAPHIC_DATA]-- [GEOGRAPHIC_DATA] [GEOGRAPHIC_DATA] [GEOGRAPHIC_DATA] [GE…" at bounding box center [399, 229] width 756 height 20
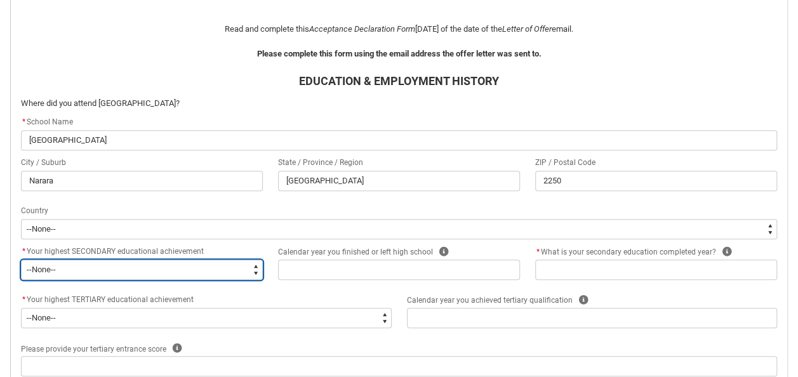
click at [171, 272] on select "--None-- Did not go to school Year 8 or below Year 9 or equivalent Completed Ye…" at bounding box center [142, 270] width 242 height 20
click at [21, 260] on select "--None-- Did not go to school Year 8 or below Year 9 or equivalent Completed Ye…" at bounding box center [142, 270] width 242 height 20
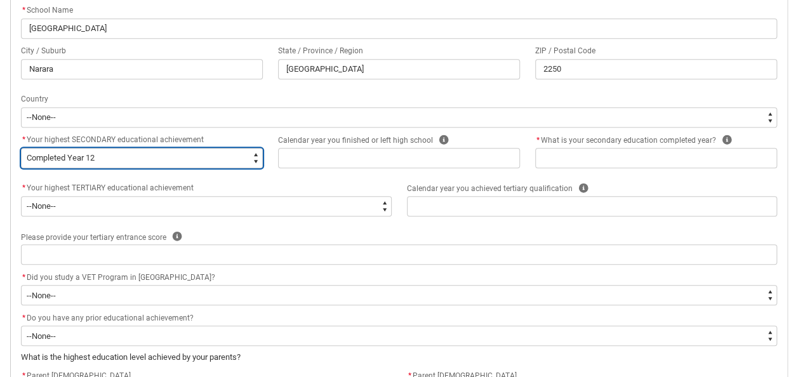
scroll to position [449, 0]
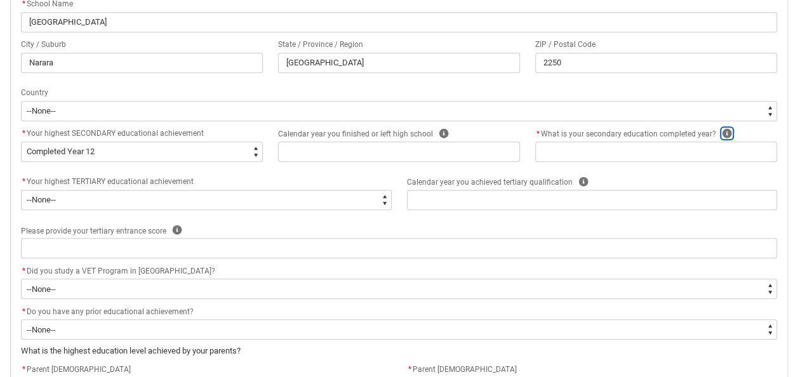
click at [724, 130] on icon "REDU_Acceptance_Declaration flow" at bounding box center [727, 134] width 10 height 10
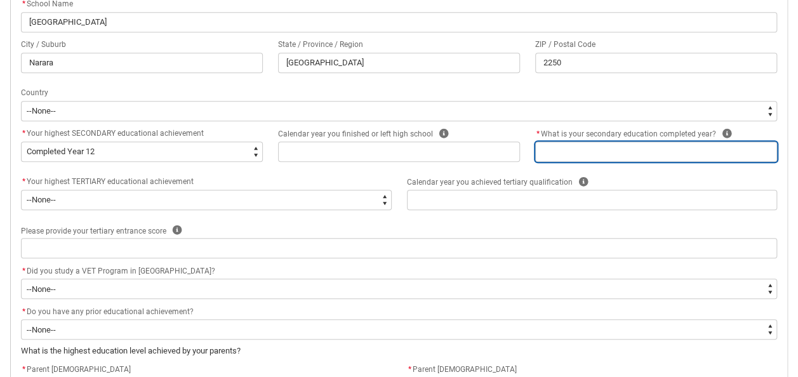
click at [773, 156] on input "REDU_Acceptance_Declaration flow" at bounding box center [656, 152] width 242 height 20
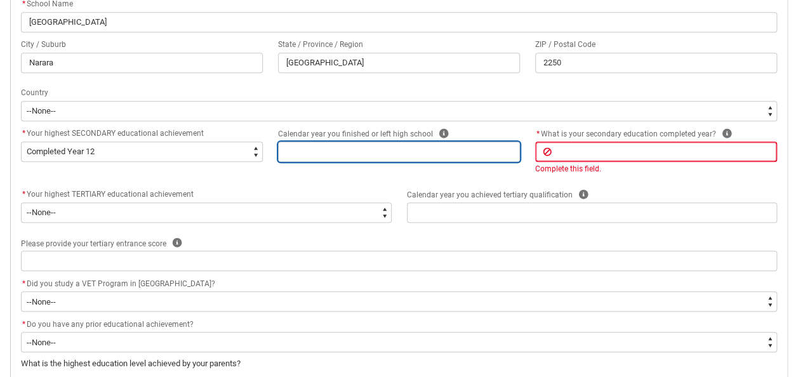
click at [430, 155] on input "REDU_Acceptance_Declaration flow" at bounding box center [399, 152] width 242 height 20
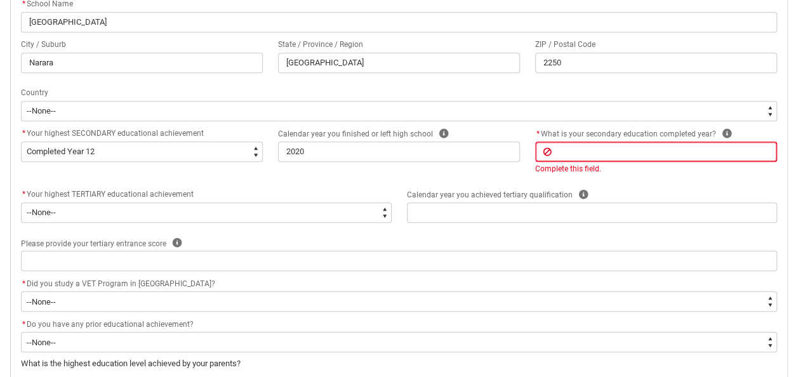
click at [688, 171] on div "Complete this field." at bounding box center [656, 168] width 242 height 11
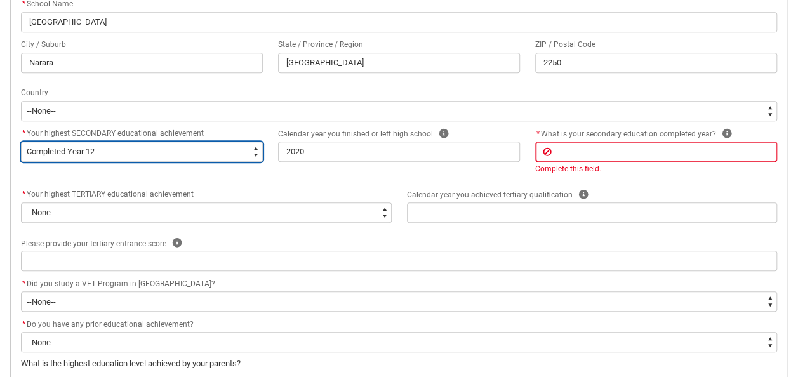
click at [182, 154] on select "--None-- Did not go to school Year 8 or below Year 9 or equivalent Completed Ye…" at bounding box center [142, 152] width 242 height 20
click at [21, 142] on select "--None-- Did not go to school Year 8 or below Year 9 or equivalent Completed Ye…" at bounding box center [142, 152] width 242 height 20
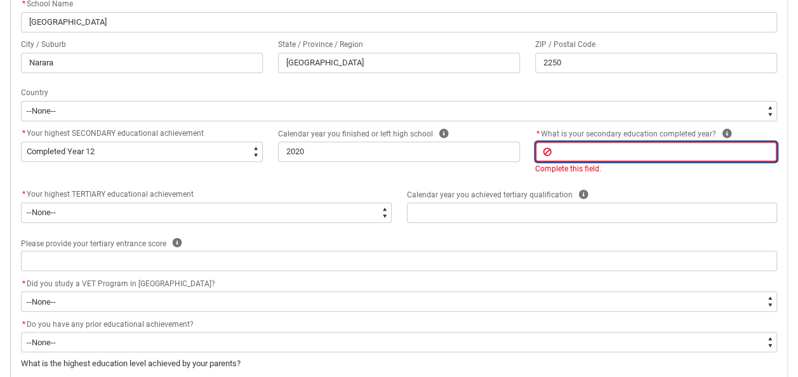
click at [606, 153] on input "REDU_Acceptance_Declaration flow" at bounding box center [656, 152] width 242 height 20
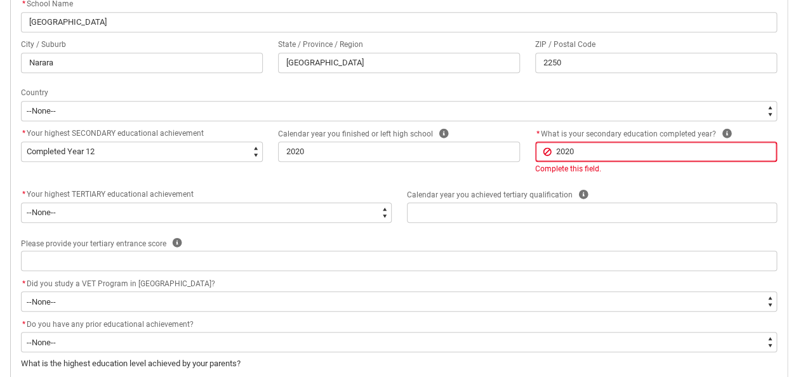
click at [358, 171] on div "* Your highest SECONDARY educational achievement * --None-- Did not go to schoo…" at bounding box center [398, 156] width 771 height 61
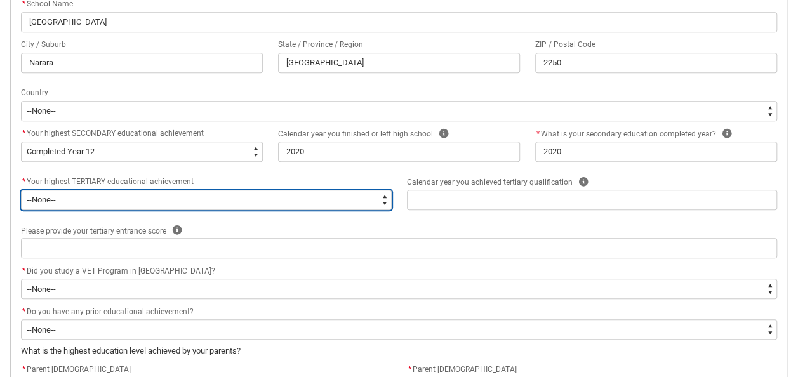
click at [171, 199] on select "--None-- A Complete Final Year of Secondary Education at School A Complete VET …" at bounding box center [206, 200] width 371 height 20
click at [21, 190] on select "--None-- A Complete Final Year of Secondary Education at School A Complete VET …" at bounding box center [206, 200] width 371 height 20
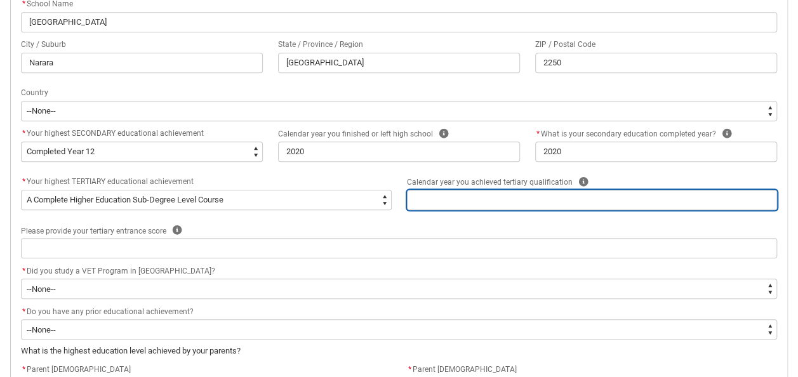
click at [424, 199] on input "REDU_Acceptance_Declaration flow" at bounding box center [592, 200] width 371 height 20
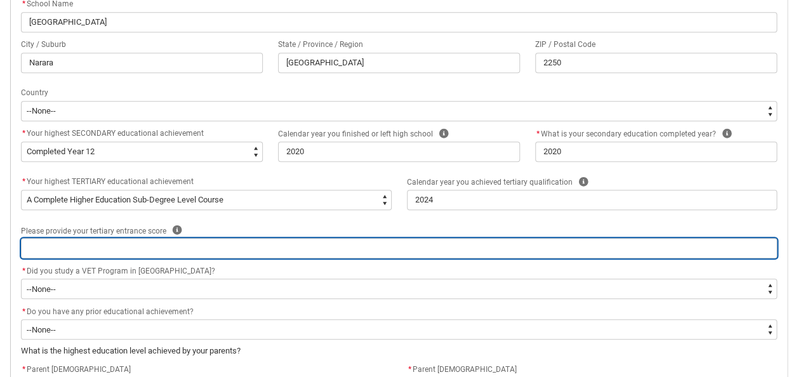
click at [242, 245] on input "REDU_Acceptance_Declaration flow" at bounding box center [399, 248] width 756 height 20
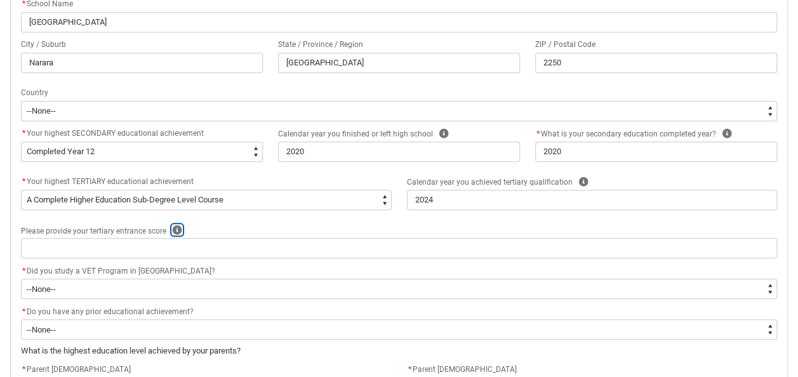
click at [177, 230] on icon "REDU_Acceptance_Declaration flow" at bounding box center [178, 230] width 10 height 10
click at [262, 191] on div "e.g. 99.95" at bounding box center [176, 201] width 187 height 22
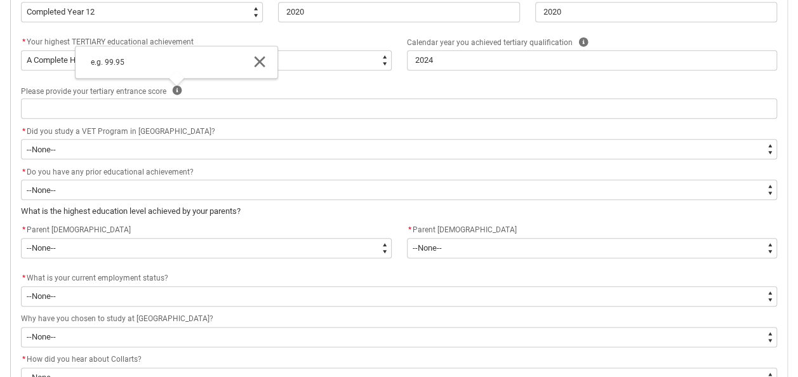
scroll to position [592, 0]
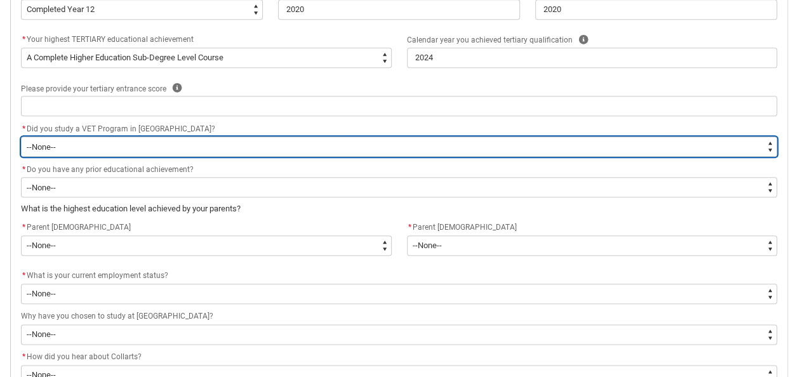
click at [117, 143] on select "--None-- Yes No" at bounding box center [399, 146] width 756 height 20
click at [21, 136] on select "--None-- Yes No" at bounding box center [399, 146] width 756 height 20
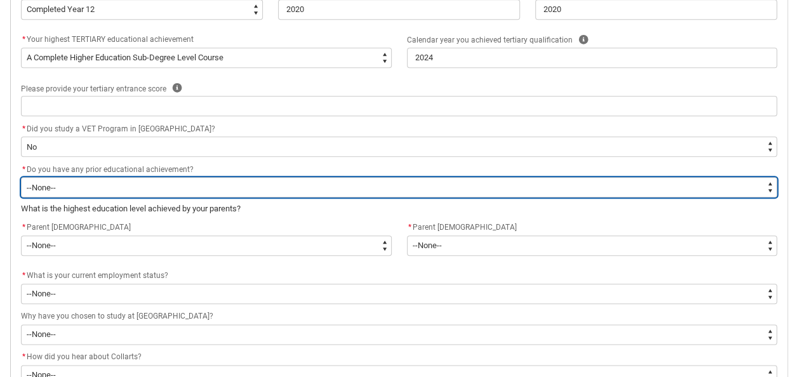
click at [116, 183] on select "--None-- Yes No" at bounding box center [399, 187] width 756 height 20
click at [21, 177] on select "--None-- Yes No" at bounding box center [399, 187] width 756 height 20
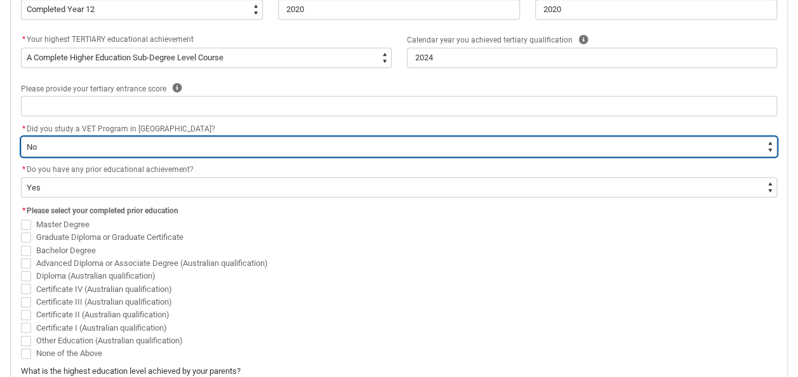
click at [149, 152] on select "--None-- Yes No" at bounding box center [399, 146] width 756 height 20
click at [21, 136] on select "--None-- Yes No" at bounding box center [399, 146] width 756 height 20
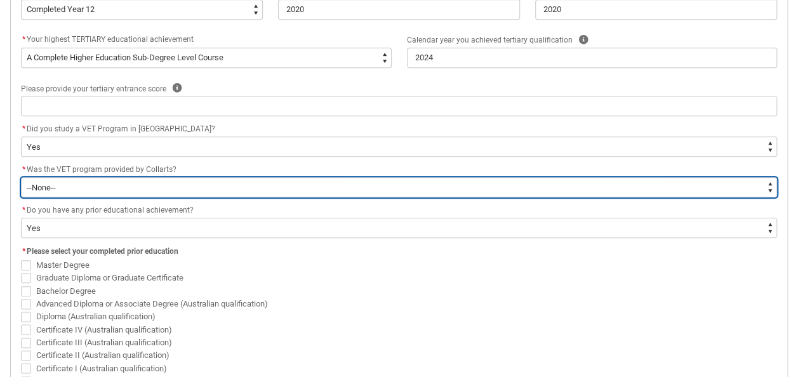
click at [147, 189] on select "--None-- Yes No Unsure" at bounding box center [399, 187] width 756 height 20
click at [21, 177] on select "--None-- Yes No Unsure" at bounding box center [399, 187] width 756 height 20
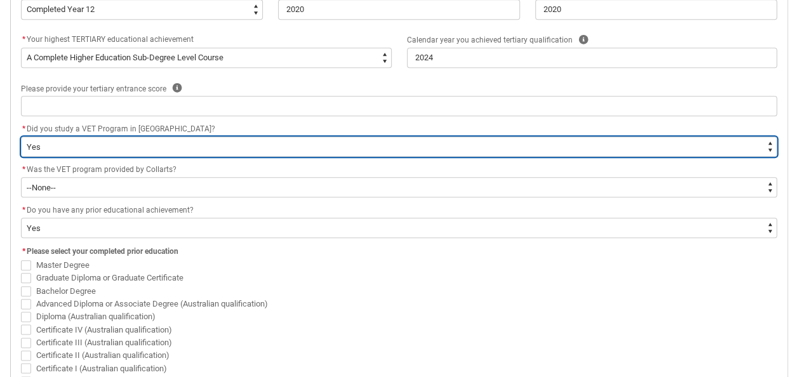
click at [102, 151] on select "--None-- Yes No" at bounding box center [399, 146] width 756 height 20
click at [21, 136] on select "--None-- Yes No" at bounding box center [399, 146] width 756 height 20
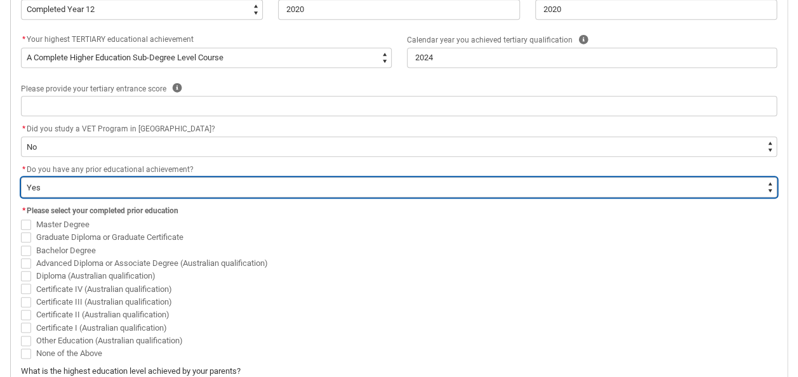
click at [117, 187] on select "--None-- Yes No" at bounding box center [399, 187] width 756 height 20
click at [165, 185] on select "--None-- Yes No" at bounding box center [399, 187] width 756 height 20
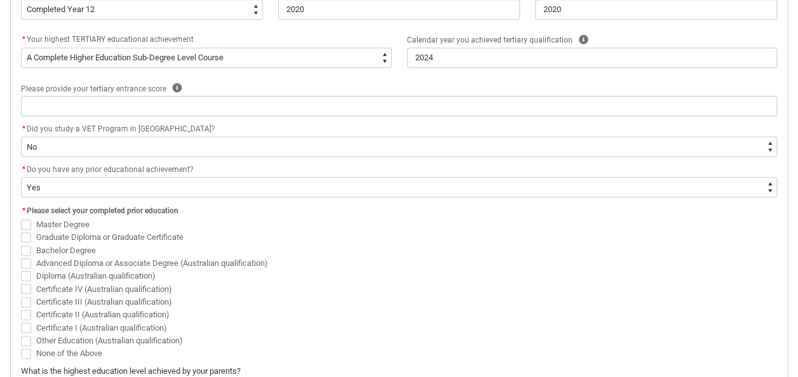
click at [25, 289] on span "REDU_Acceptance_Declaration flow" at bounding box center [26, 289] width 10 height 10
click at [21, 282] on input "Certificate IV (Australian qualification)" at bounding box center [20, 282] width 1 height 1
click at [30, 305] on span "REDU_Acceptance_Declaration flow" at bounding box center [26, 302] width 10 height 10
click at [21, 295] on input "Certificate III (Australian qualification)" at bounding box center [20, 295] width 1 height 1
click at [25, 315] on span "REDU_Acceptance_Declaration flow" at bounding box center [26, 315] width 10 height 10
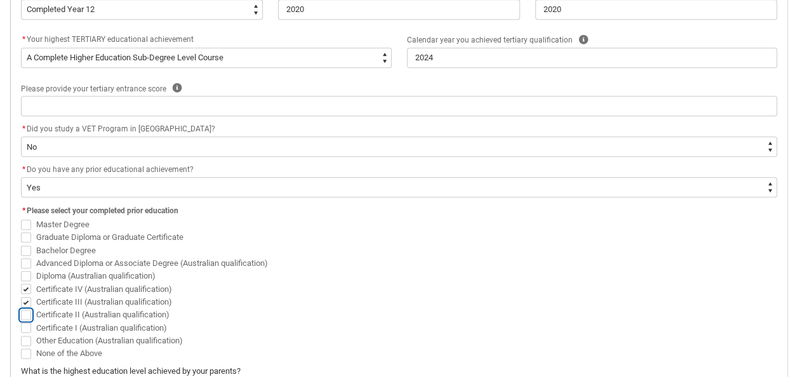
click at [21, 308] on input "Certificate II (Australian qualification)" at bounding box center [20, 308] width 1 height 1
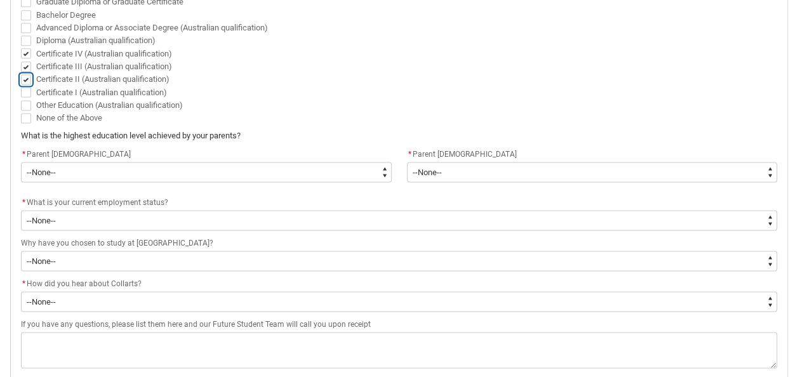
scroll to position [828, 0]
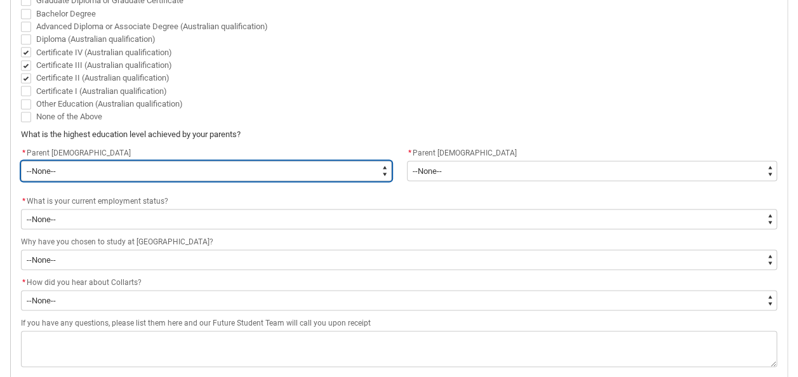
click at [221, 171] on select "--None-- Postgraduate qualification (e.g. Postgraduate Diploma, Master's, PhD) …" at bounding box center [206, 171] width 371 height 20
click at [21, 161] on select "--None-- Postgraduate qualification (e.g. Postgraduate Diploma, Master's, PhD) …" at bounding box center [206, 171] width 371 height 20
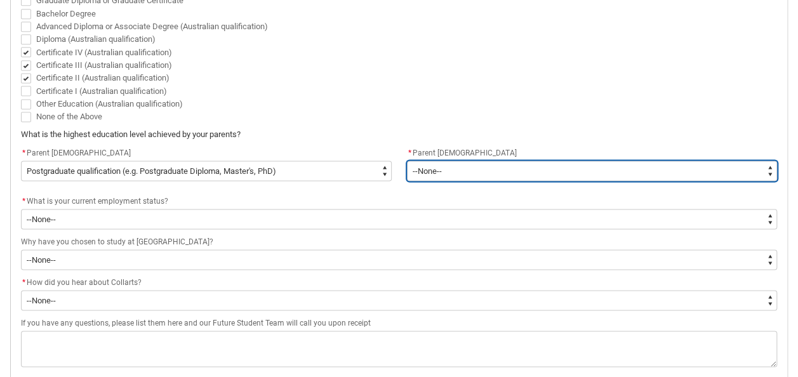
click at [428, 173] on select "--None-- Postgraduate qualification (e.g. Postgraduate Diploma, Master's, PhD) …" at bounding box center [592, 171] width 371 height 20
click at [407, 161] on select "--None-- Postgraduate qualification (e.g. Postgraduate Diploma, Master's, PhD) …" at bounding box center [592, 171] width 371 height 20
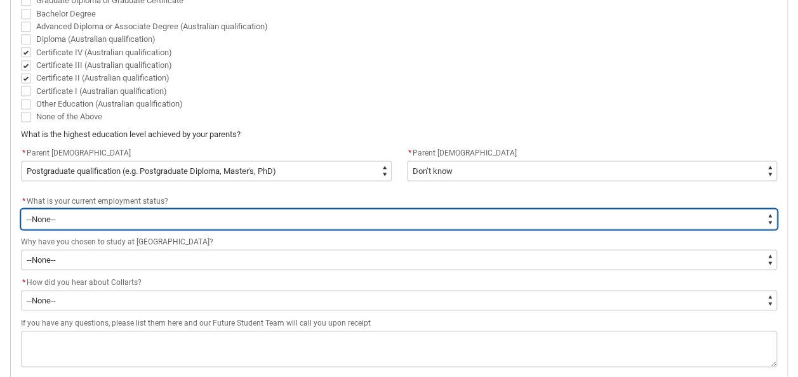
click at [142, 217] on select "--None-- [DEMOGRAPHIC_DATA] [DEMOGRAPHIC_DATA] [DEMOGRAPHIC_DATA] - not employi…" at bounding box center [399, 219] width 756 height 20
click at [21, 209] on select "--None-- [DEMOGRAPHIC_DATA] [DEMOGRAPHIC_DATA] [DEMOGRAPHIC_DATA] - not employi…" at bounding box center [399, 219] width 756 height 20
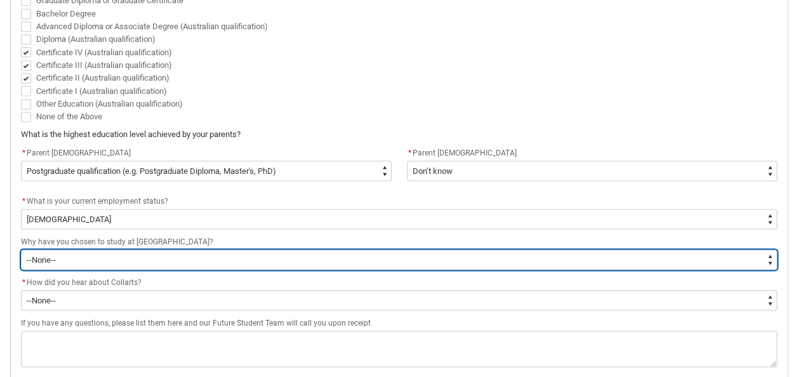
click at [307, 253] on select "--None-- To get a job To develop my existing business To start my own business …" at bounding box center [399, 259] width 756 height 20
click at [21, 249] on select "--None-- To get a job To develop my existing business To start my own business …" at bounding box center [399, 259] width 756 height 20
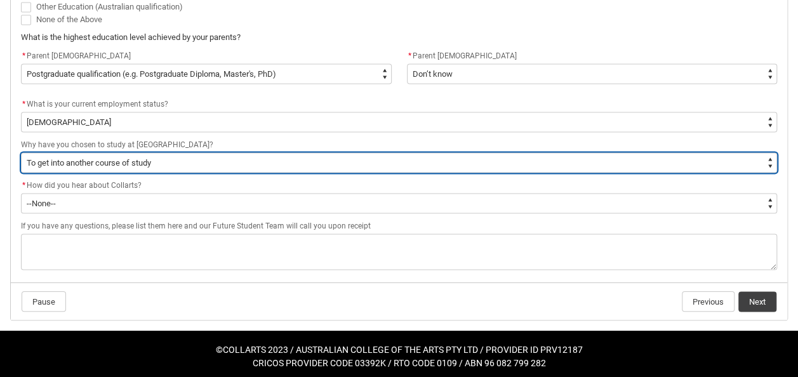
scroll to position [928, 0]
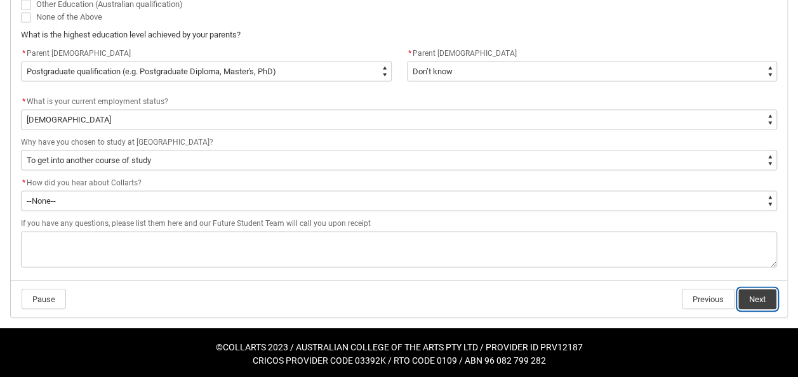
click at [755, 294] on button "Next" at bounding box center [757, 299] width 38 height 20
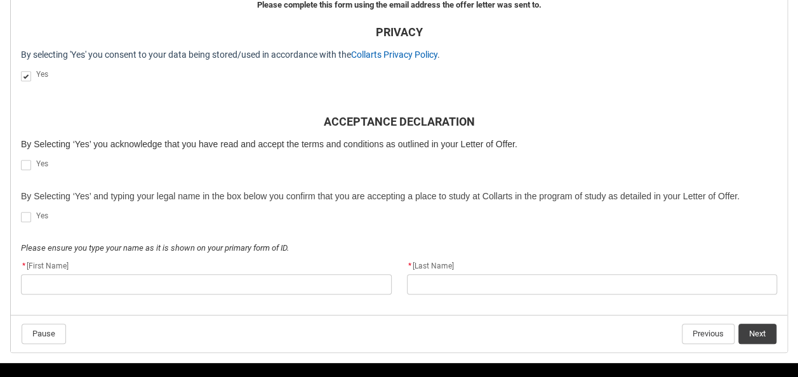
scroll to position [385, 0]
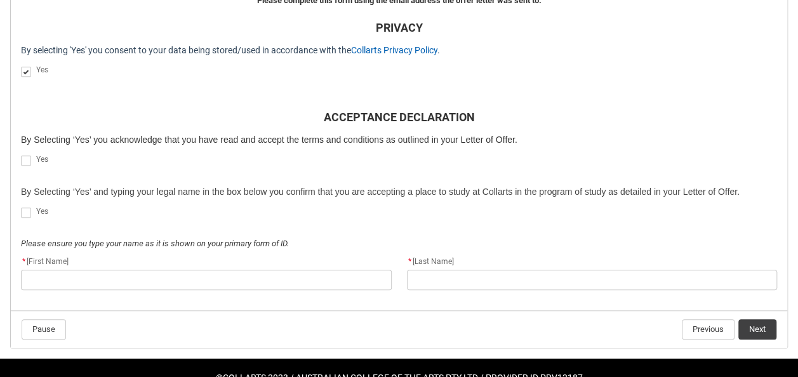
click at [25, 161] on span "REDU_Acceptance_Declaration flow" at bounding box center [26, 161] width 10 height 10
click at [21, 154] on input "REDU_Acceptance_Declaration flow" at bounding box center [20, 154] width 1 height 1
click at [25, 161] on span "REDU_Acceptance_Declaration flow" at bounding box center [26, 161] width 10 height 10
click at [21, 154] on input "REDU_Acceptance_Declaration flow" at bounding box center [20, 154] width 1 height 1
click at [25, 164] on span "REDU_Acceptance_Declaration flow" at bounding box center [26, 161] width 10 height 10
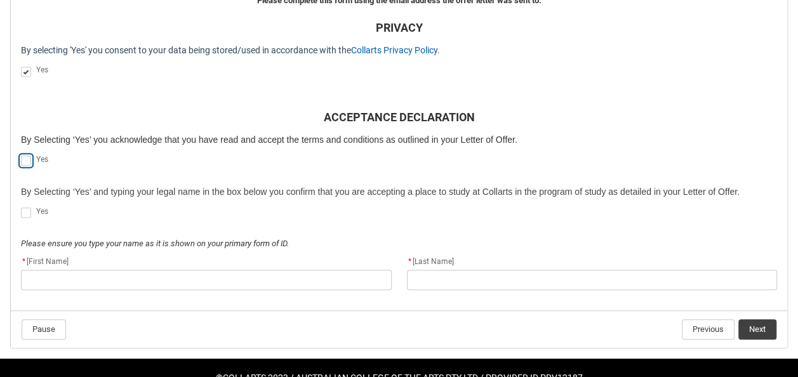
click at [21, 154] on input "REDU_Acceptance_Declaration flow" at bounding box center [20, 154] width 1 height 1
click at [27, 213] on span "REDU_Acceptance_Declaration flow" at bounding box center [26, 213] width 10 height 10
click at [21, 206] on input "REDU_Acceptance_Declaration flow" at bounding box center [20, 206] width 1 height 1
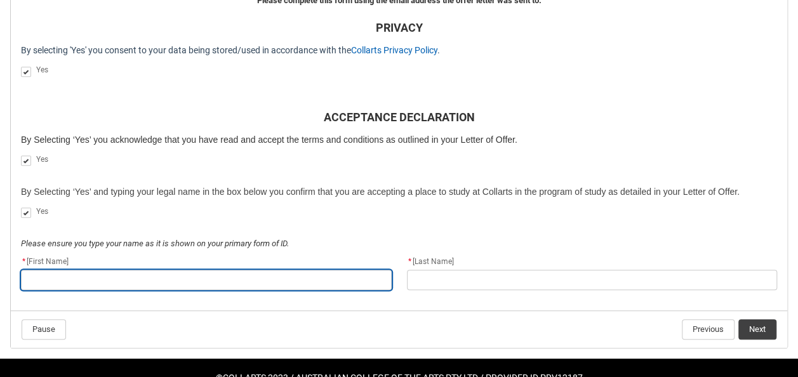
click at [91, 278] on input "REDU_Acceptance_Declaration flow" at bounding box center [206, 280] width 371 height 20
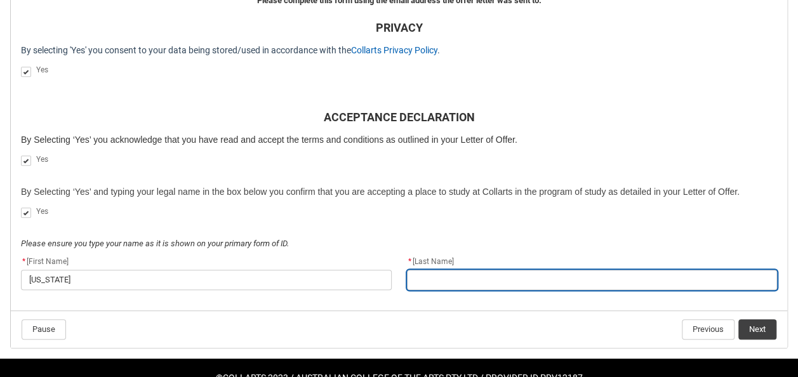
click at [426, 275] on input "REDU_Acceptance_Declaration flow" at bounding box center [592, 280] width 371 height 20
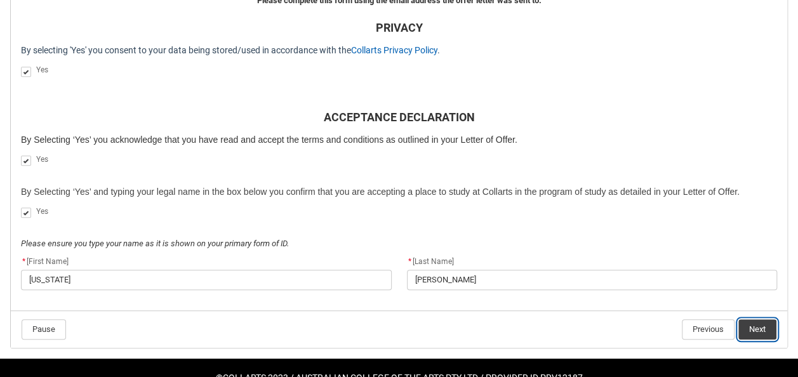
click at [762, 328] on button "Next" at bounding box center [757, 329] width 38 height 20
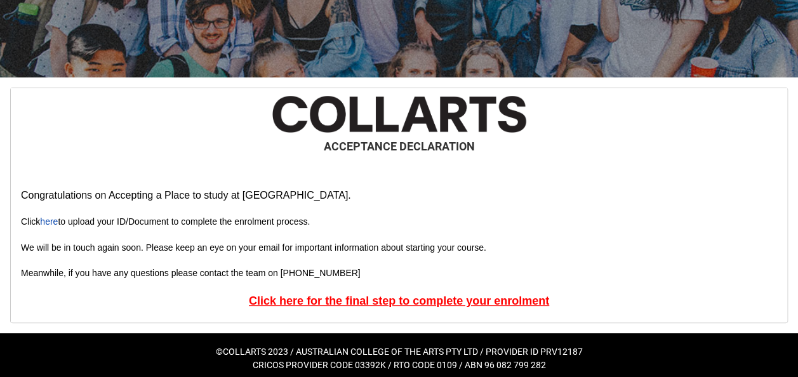
scroll to position [180, 0]
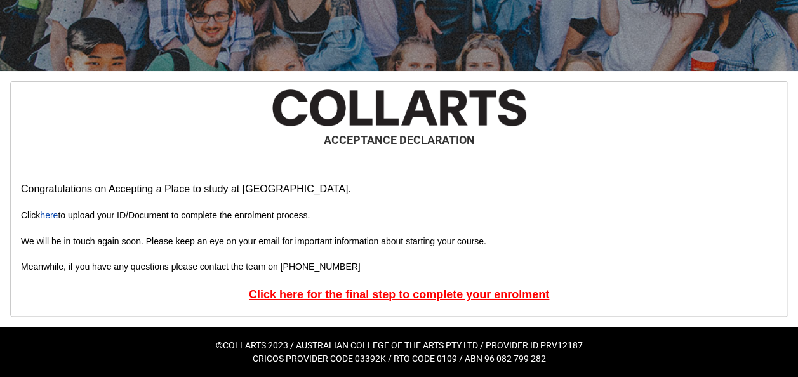
click at [364, 295] on u "Click here for the final step to complete your enrolment" at bounding box center [399, 294] width 300 height 13
